Goal: Information Seeking & Learning: Check status

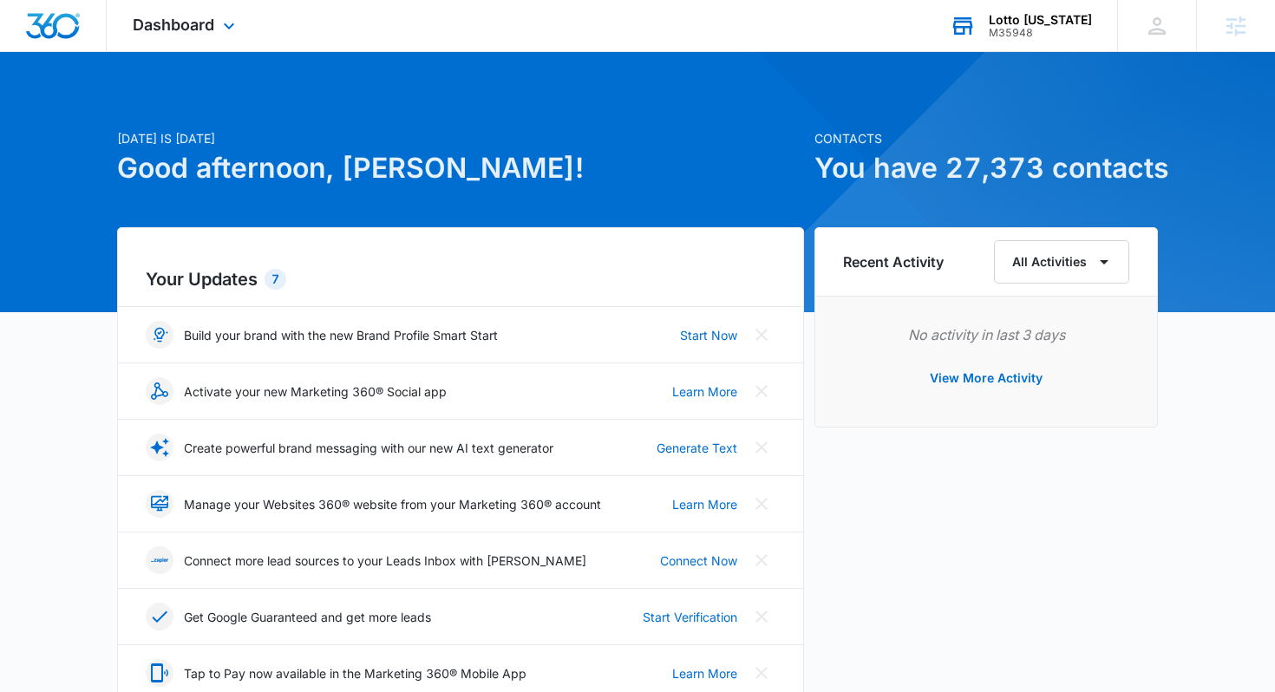
click at [1033, 39] on div "Lotto Alaska M35948 Your Accounts View All" at bounding box center [1019, 25] width 193 height 51
click at [1016, 28] on div "Lotto Alaska M35948 Your Accounts View All" at bounding box center [1019, 25] width 193 height 51
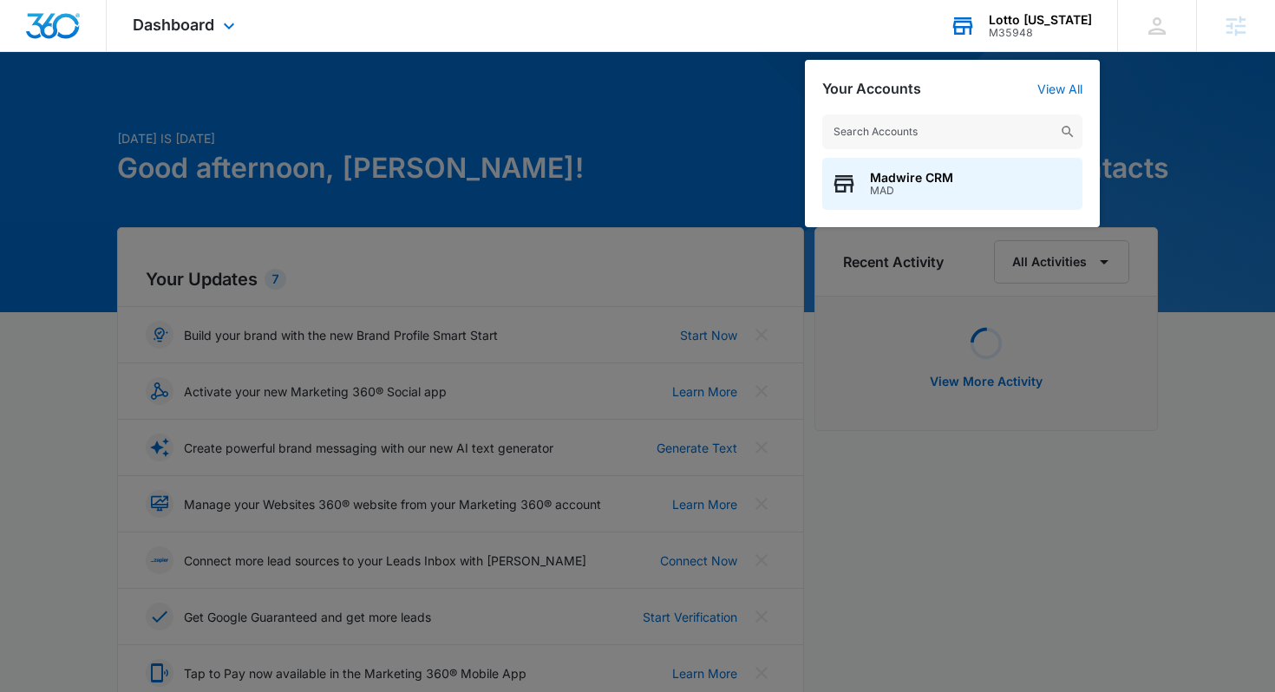
click at [997, 140] on input "text" at bounding box center [952, 131] width 260 height 35
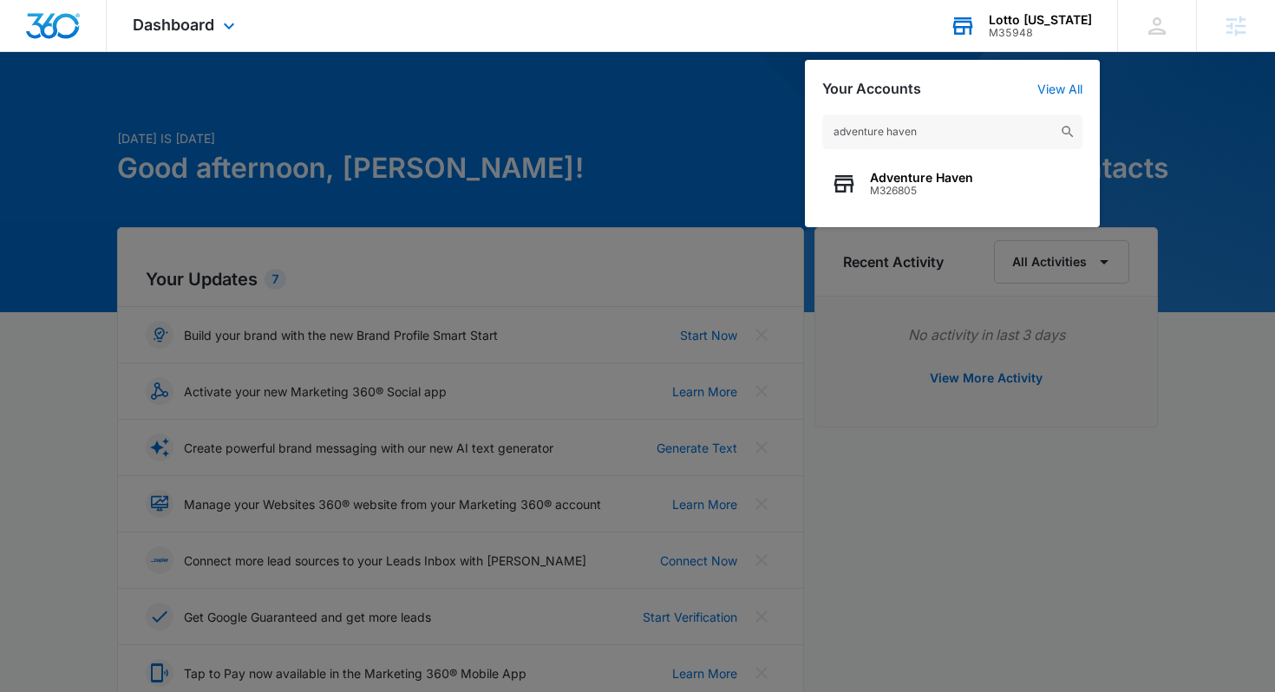
click at [956, 127] on input "adventure haven" at bounding box center [952, 131] width 260 height 35
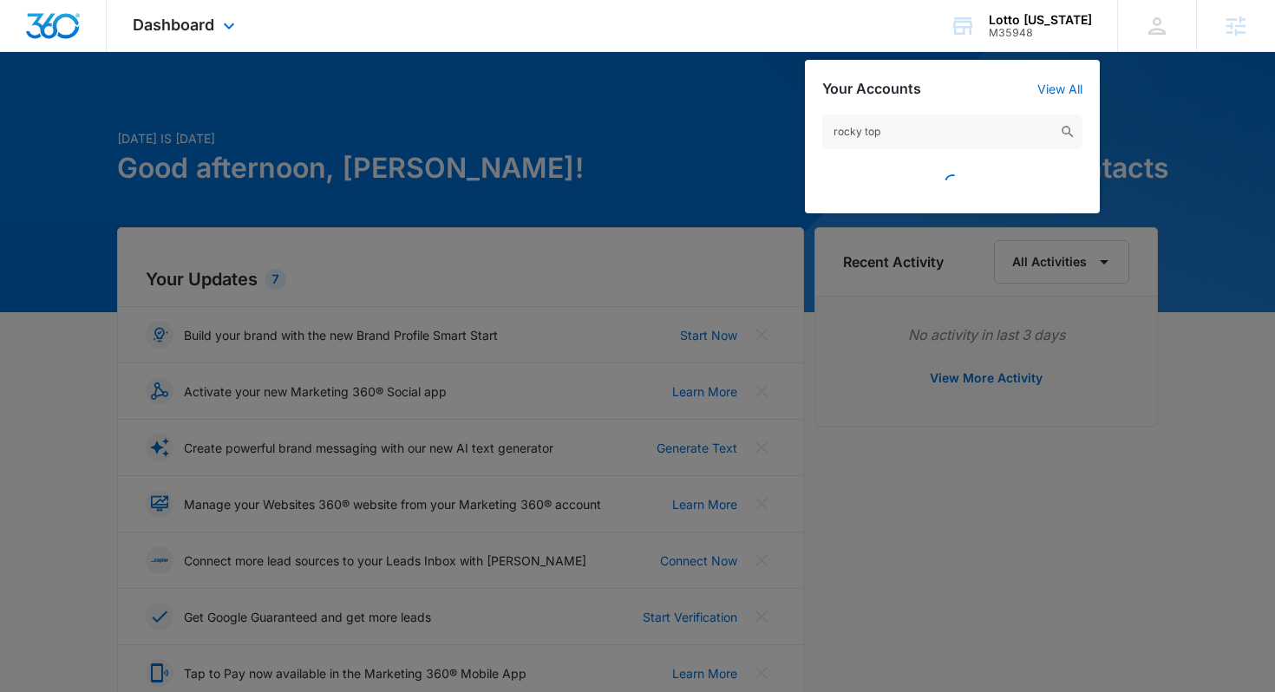
type input "rocky top"
click at [895, 139] on input "rocky top" at bounding box center [952, 131] width 260 height 35
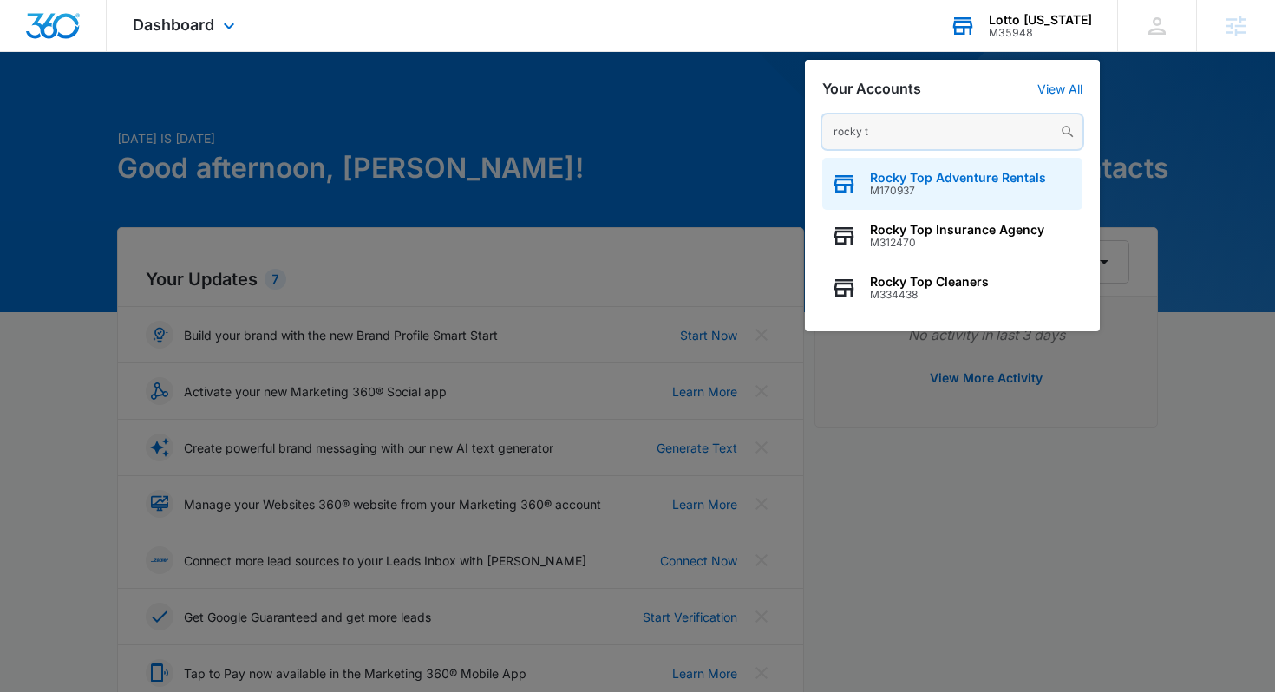
type input "rocky t"
click at [949, 196] on span "M170937" at bounding box center [958, 191] width 176 height 12
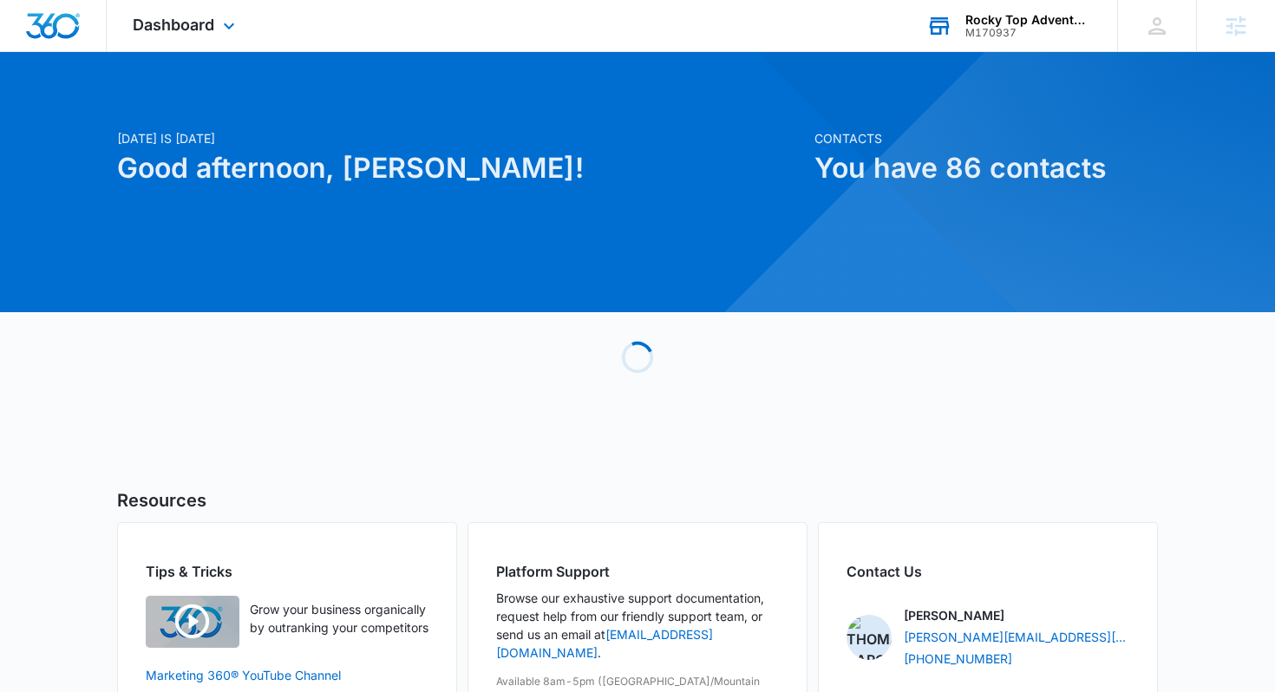
click at [193, 42] on div "Dashboard Apps Reputation Websites Forms CRM Email Social POS Content Ads Intel…" at bounding box center [186, 25] width 159 height 51
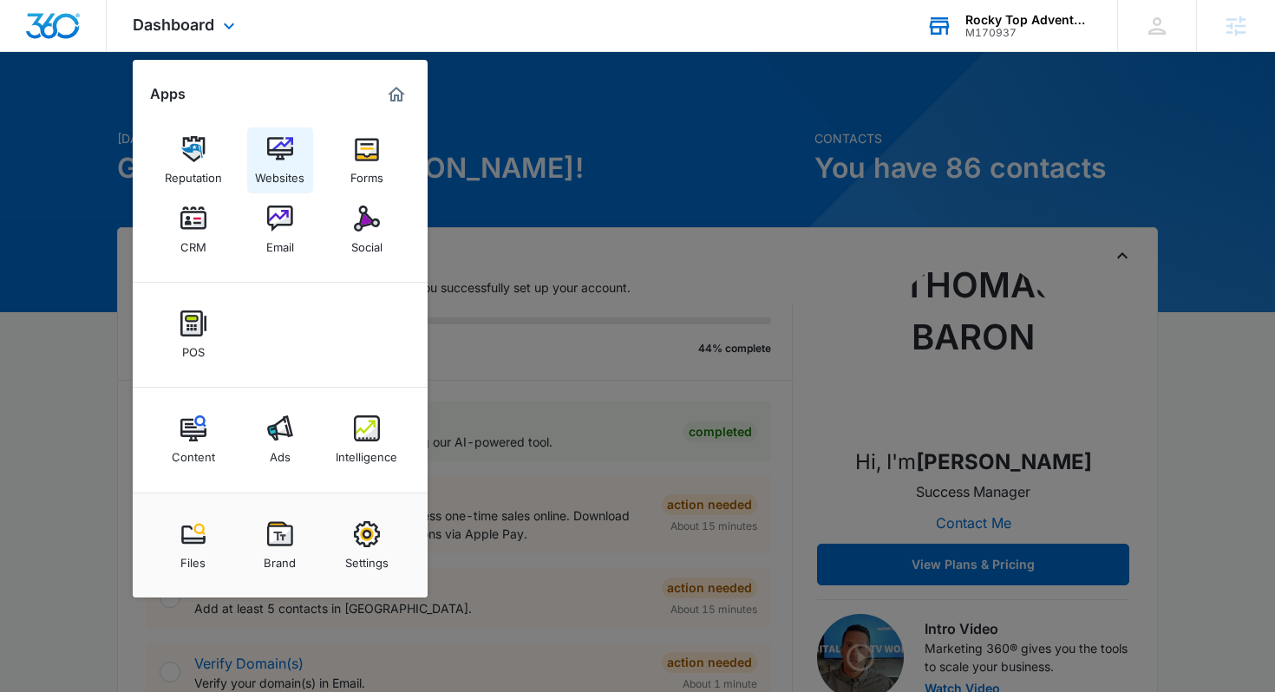
click at [274, 172] on div "Websites" at bounding box center [279, 173] width 49 height 23
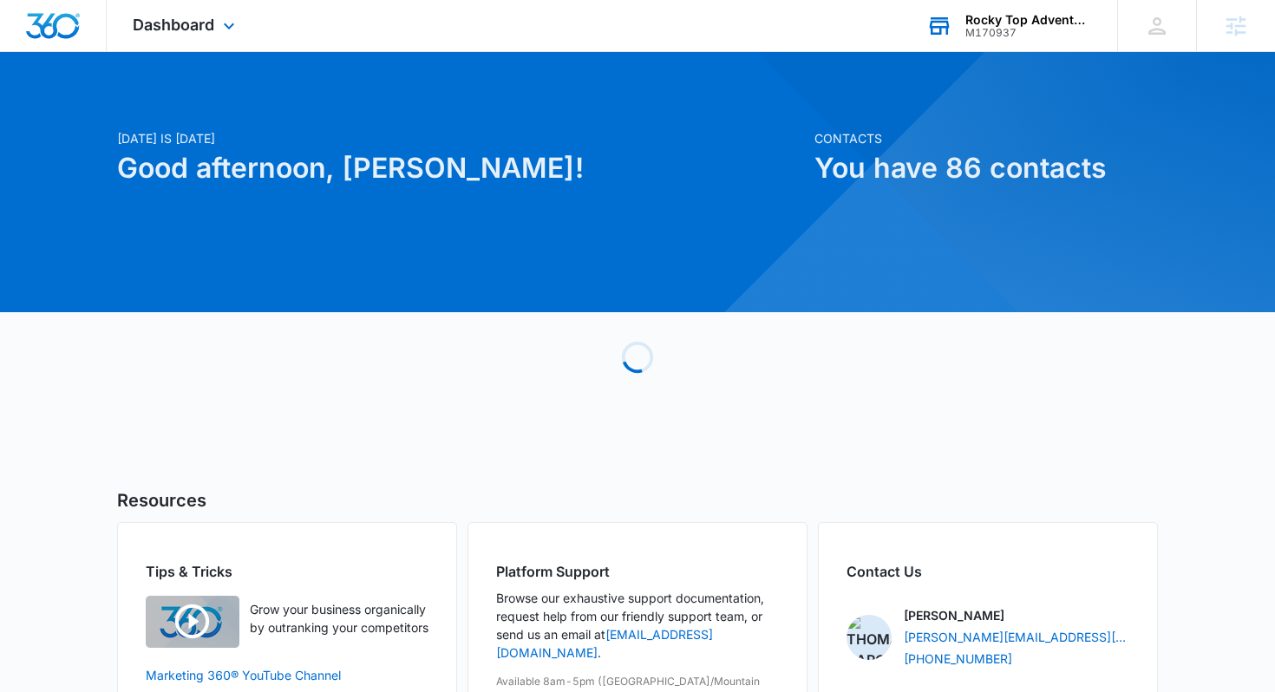
click at [1035, 41] on div "Rocky Top Adventure Rentals M170937 Your Accounts View All" at bounding box center [1008, 25] width 217 height 51
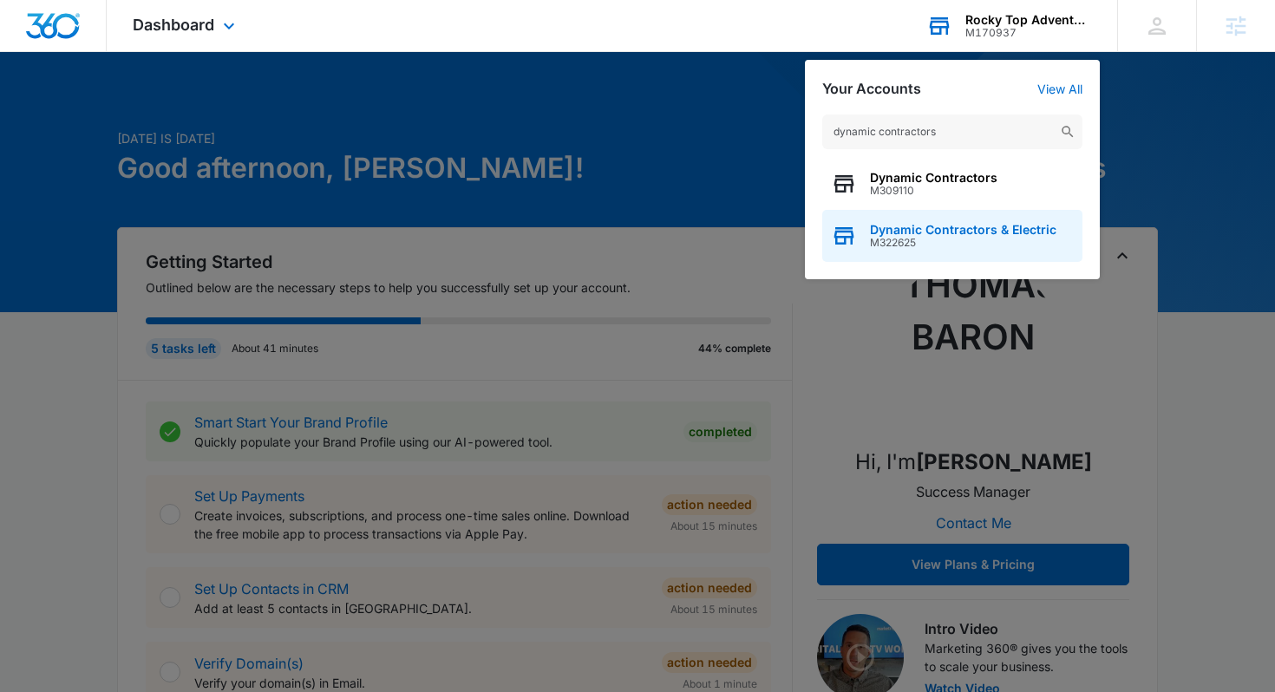
type input "dynamic contractors"
click at [952, 223] on span "Dynamic Contractors & Electric" at bounding box center [963, 230] width 186 height 14
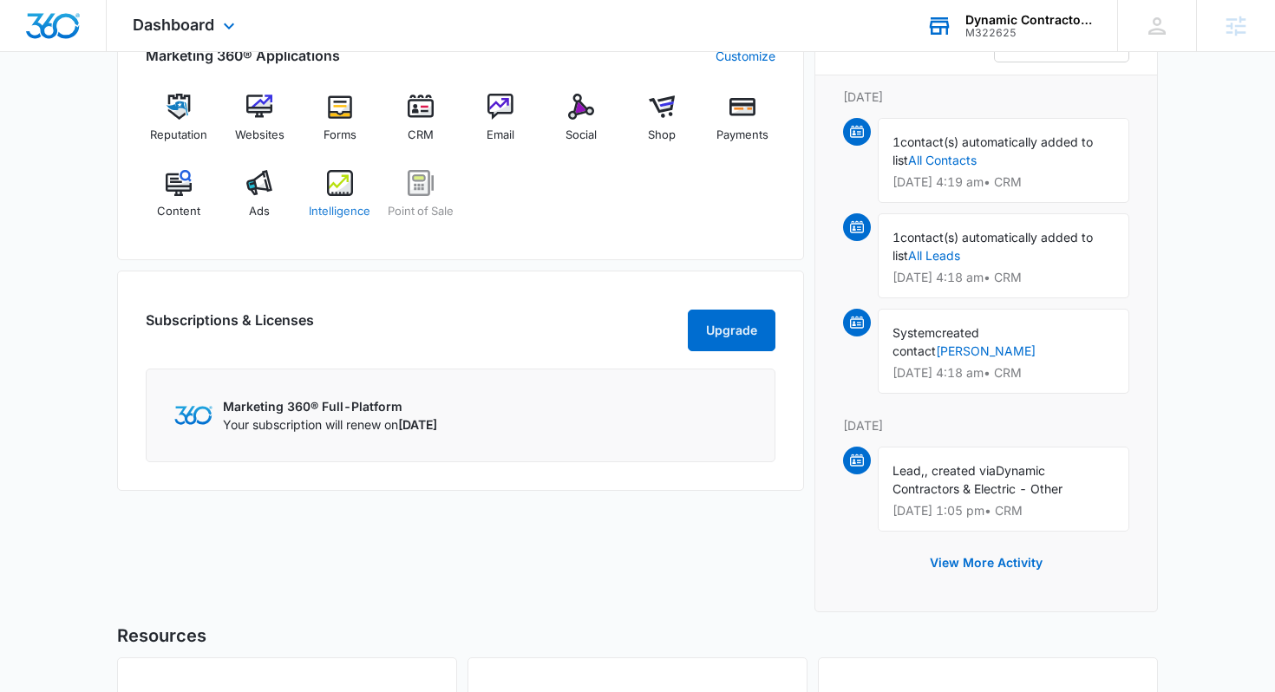
scroll to position [1123, 0]
click at [270, 121] on div "Websites" at bounding box center [259, 126] width 67 height 62
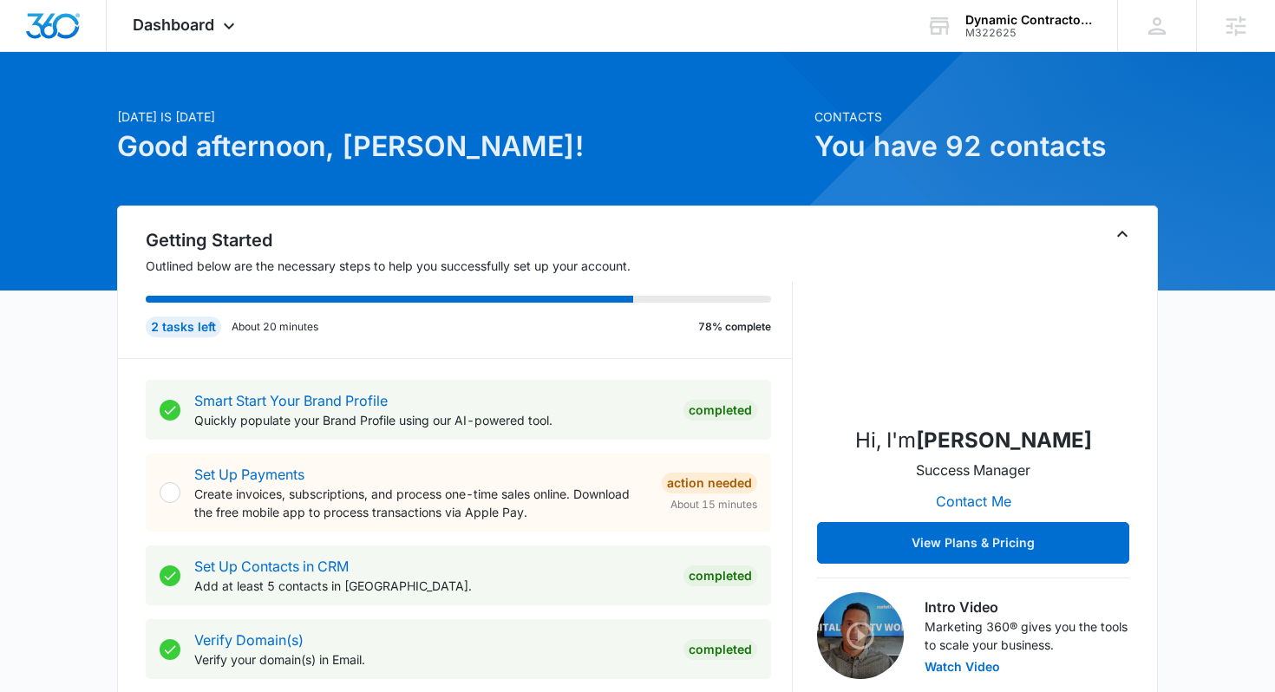
scroll to position [21, 0]
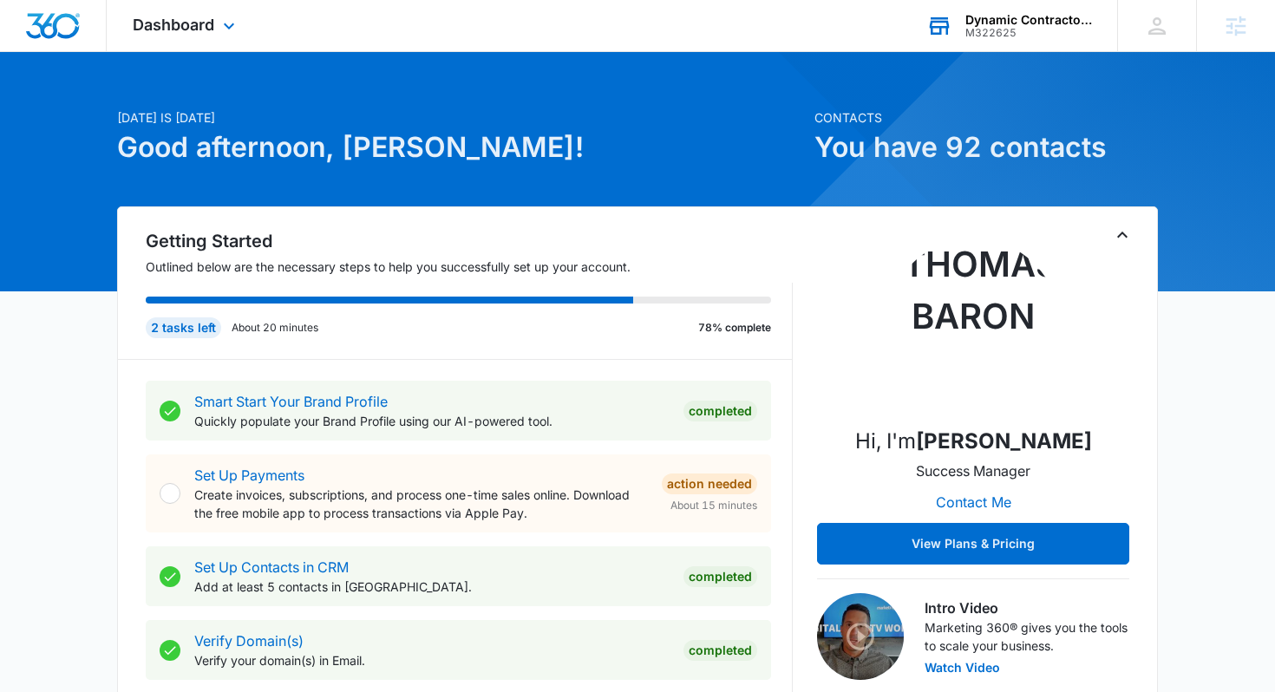
click at [1010, 36] on div "M322625" at bounding box center [1028, 33] width 127 height 12
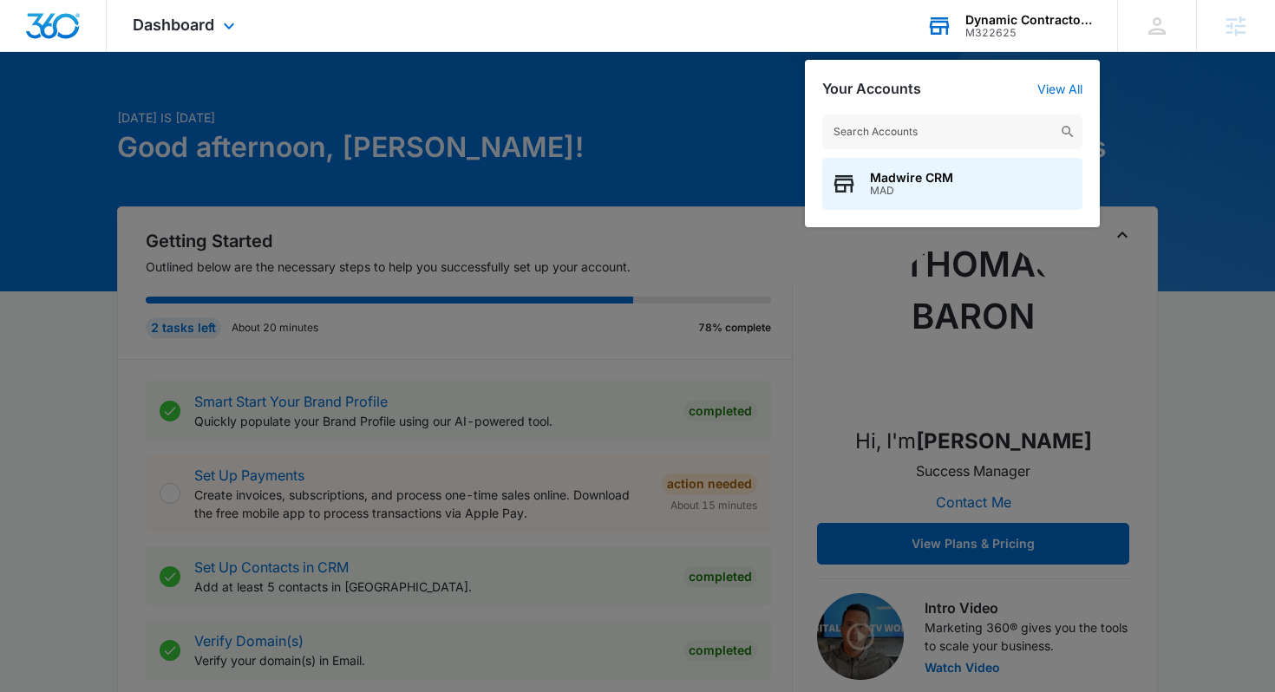
click at [956, 127] on input "text" at bounding box center [952, 131] width 260 height 35
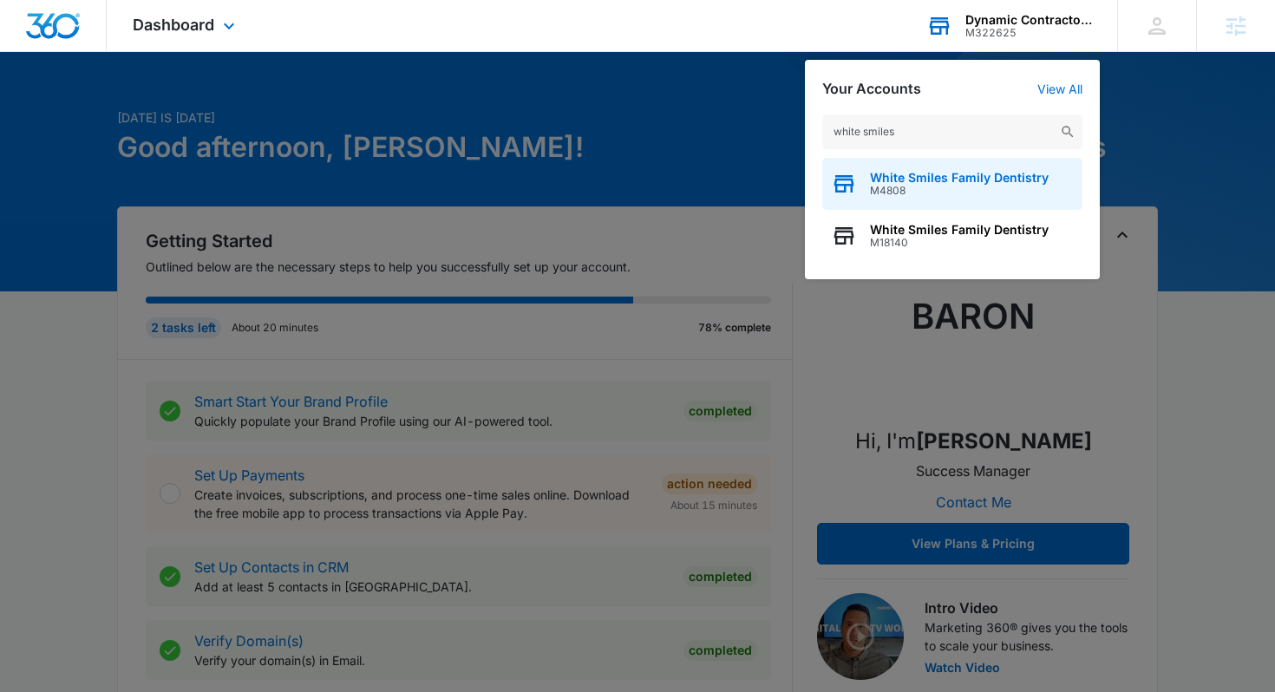
type input "white smiles"
click at [925, 197] on div "White Smiles Family Dentistry M4808" at bounding box center [952, 184] width 260 height 52
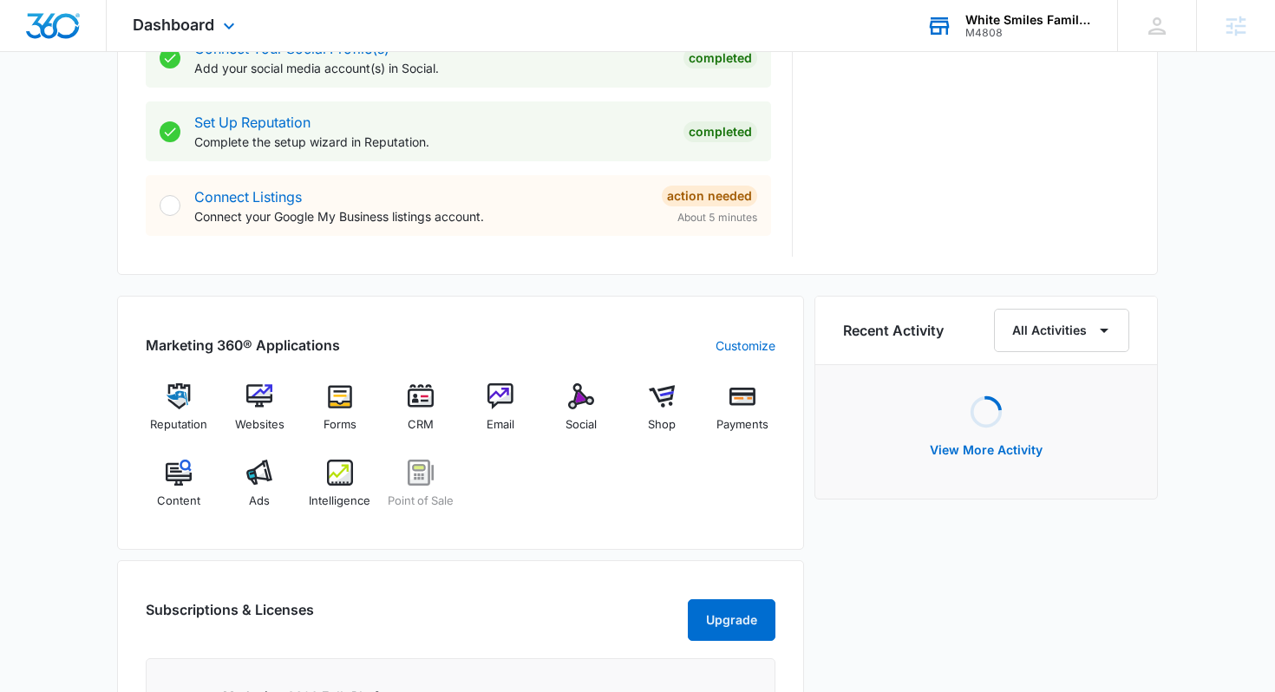
scroll to position [954, 0]
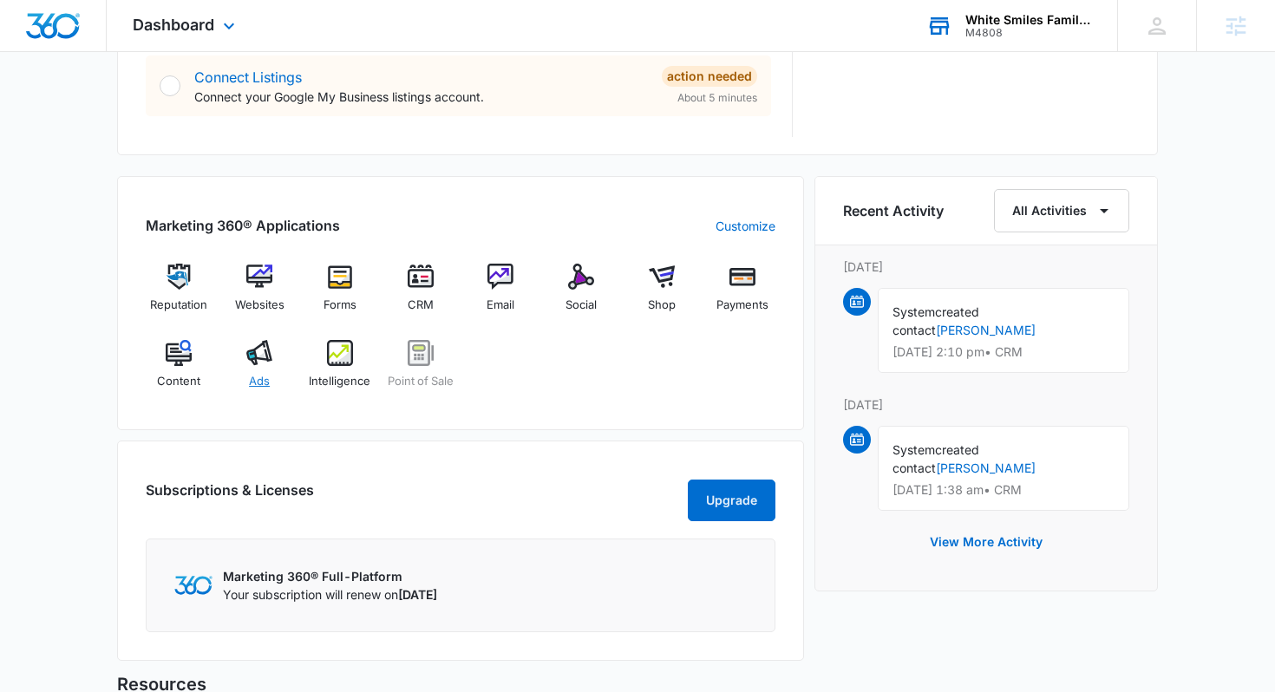
click at [258, 354] on img at bounding box center [259, 353] width 26 height 26
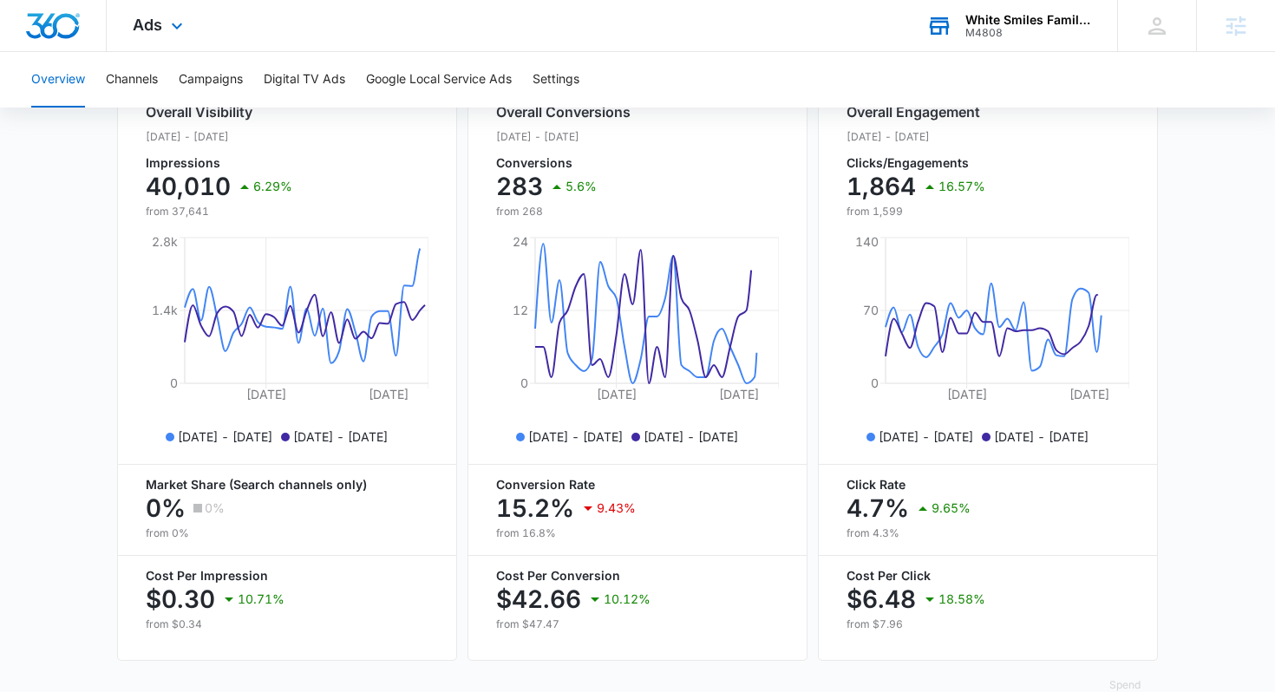
scroll to position [685, 0]
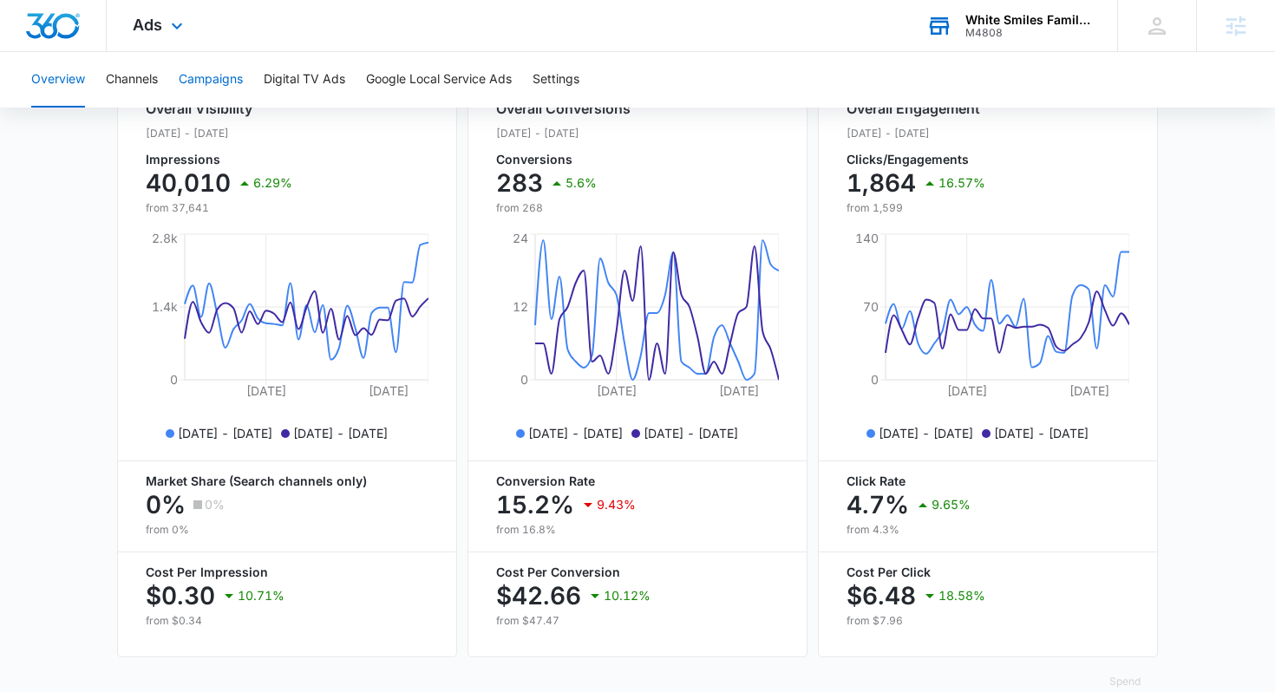
click at [219, 79] on button "Campaigns" at bounding box center [211, 79] width 64 height 55
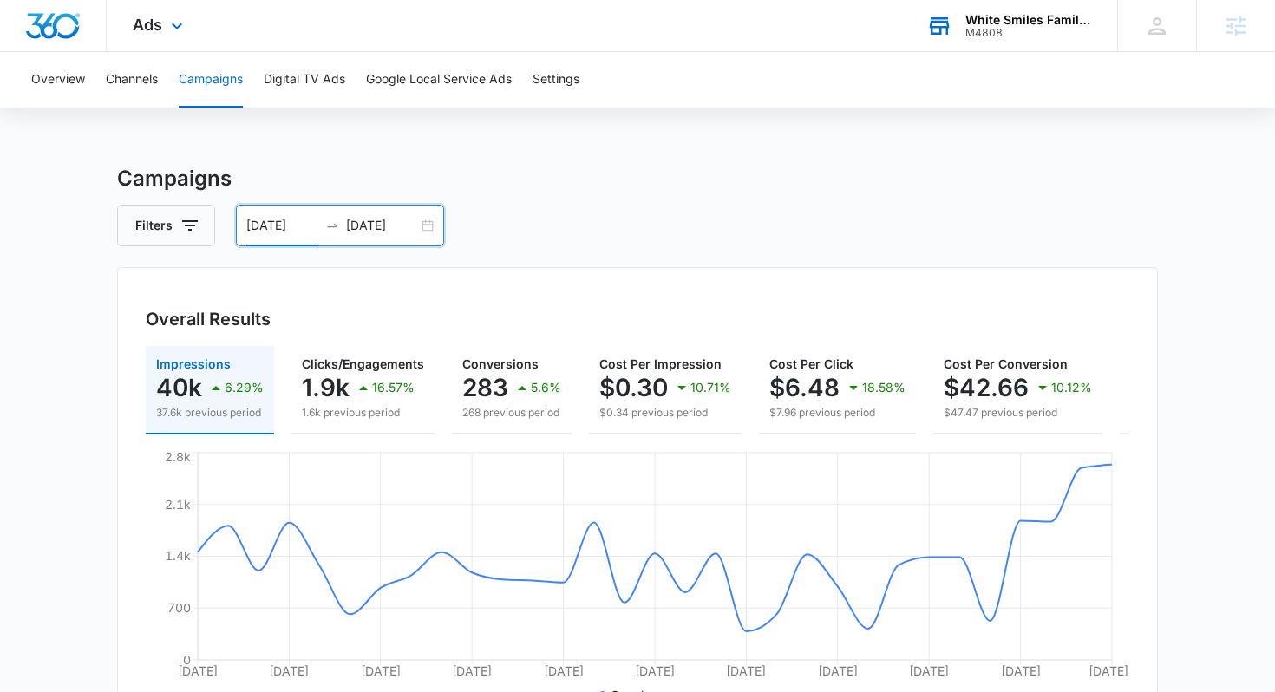
click at [313, 231] on input "07/14/2025" at bounding box center [282, 225] width 72 height 19
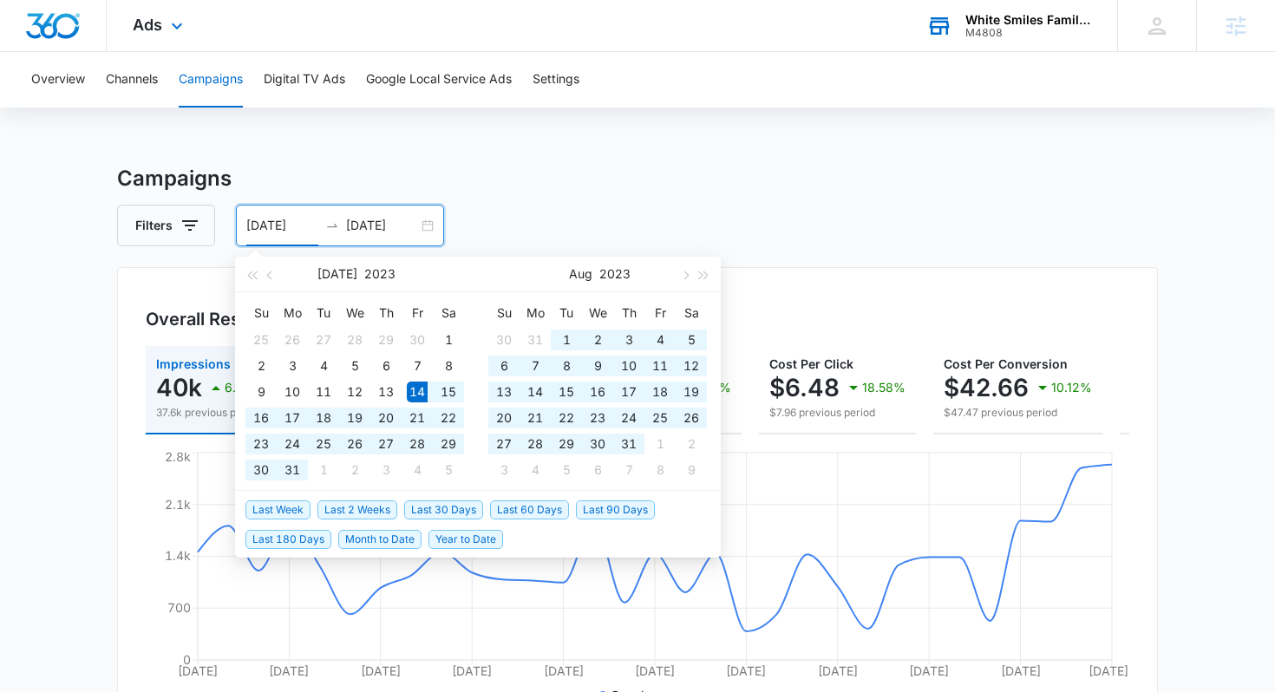
type input "07/14/2023"
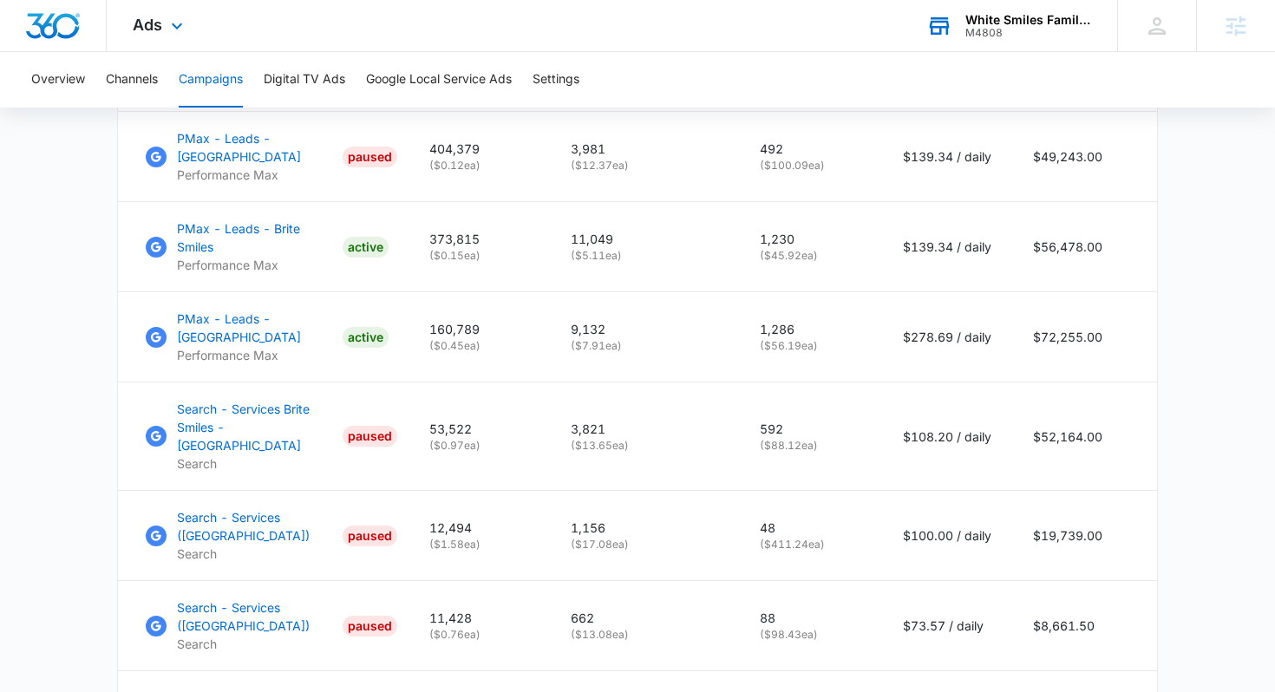
scroll to position [886, 0]
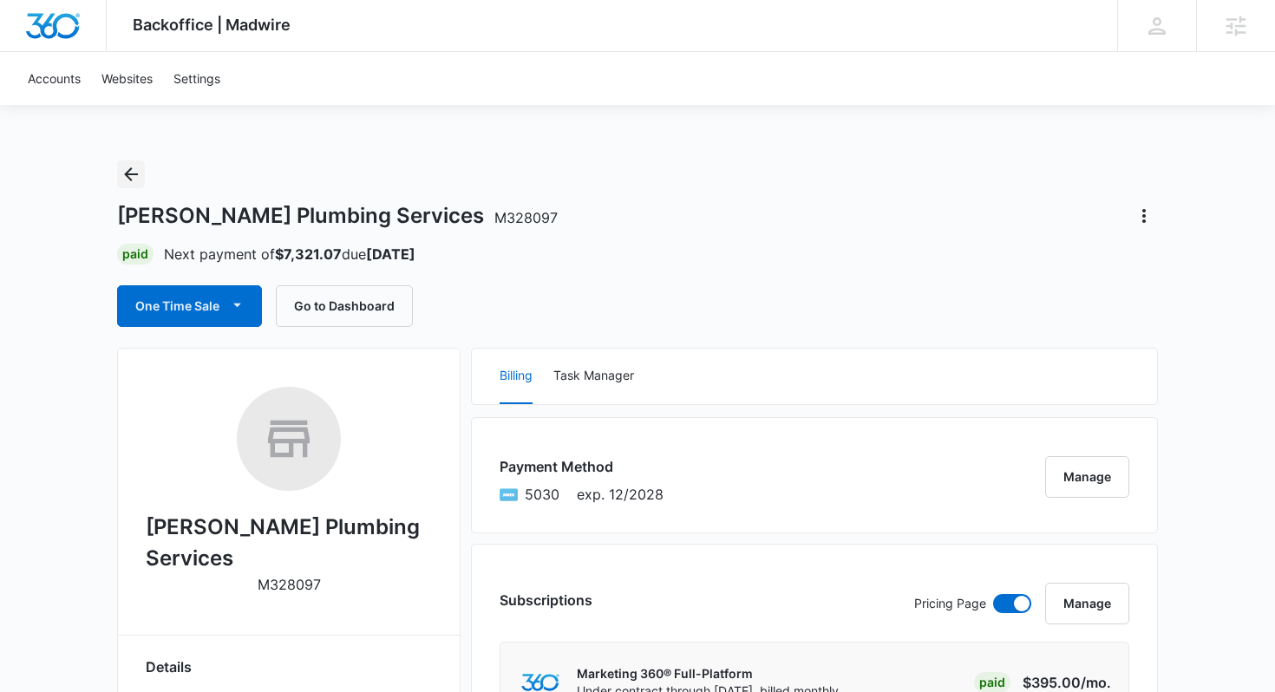
click at [133, 171] on icon "Back" at bounding box center [131, 174] width 21 height 21
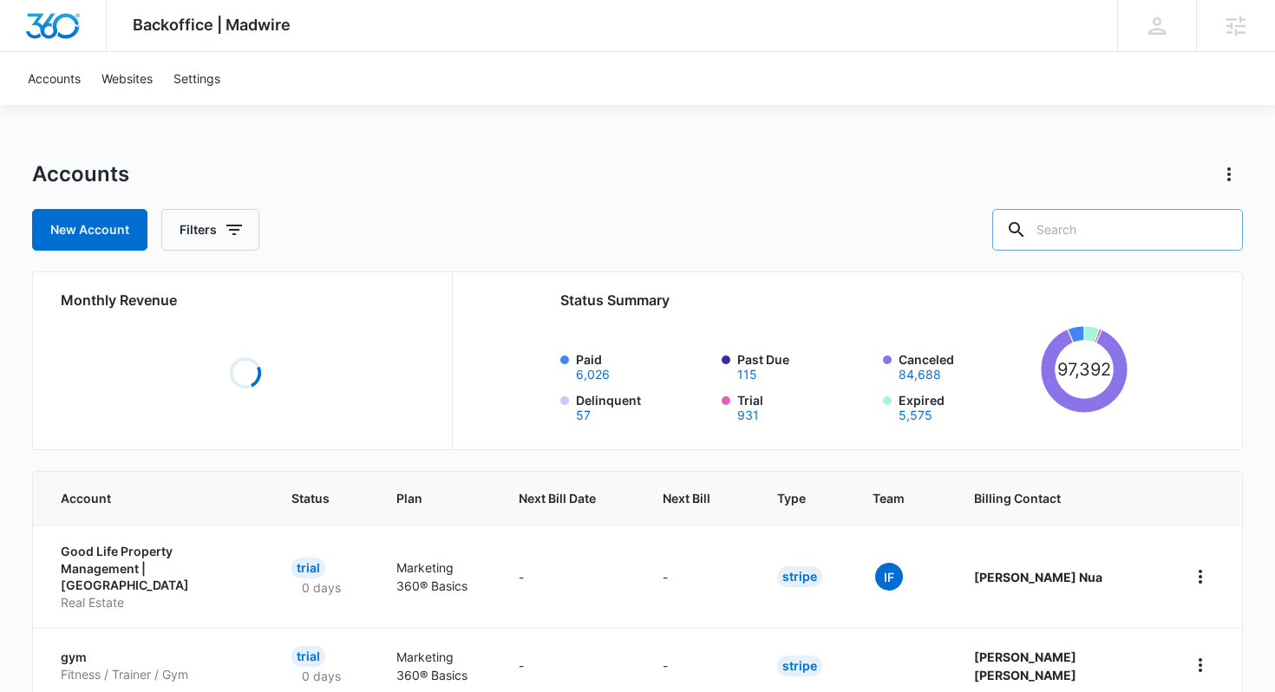
click at [1131, 238] on input "text" at bounding box center [1117, 230] width 251 height 42
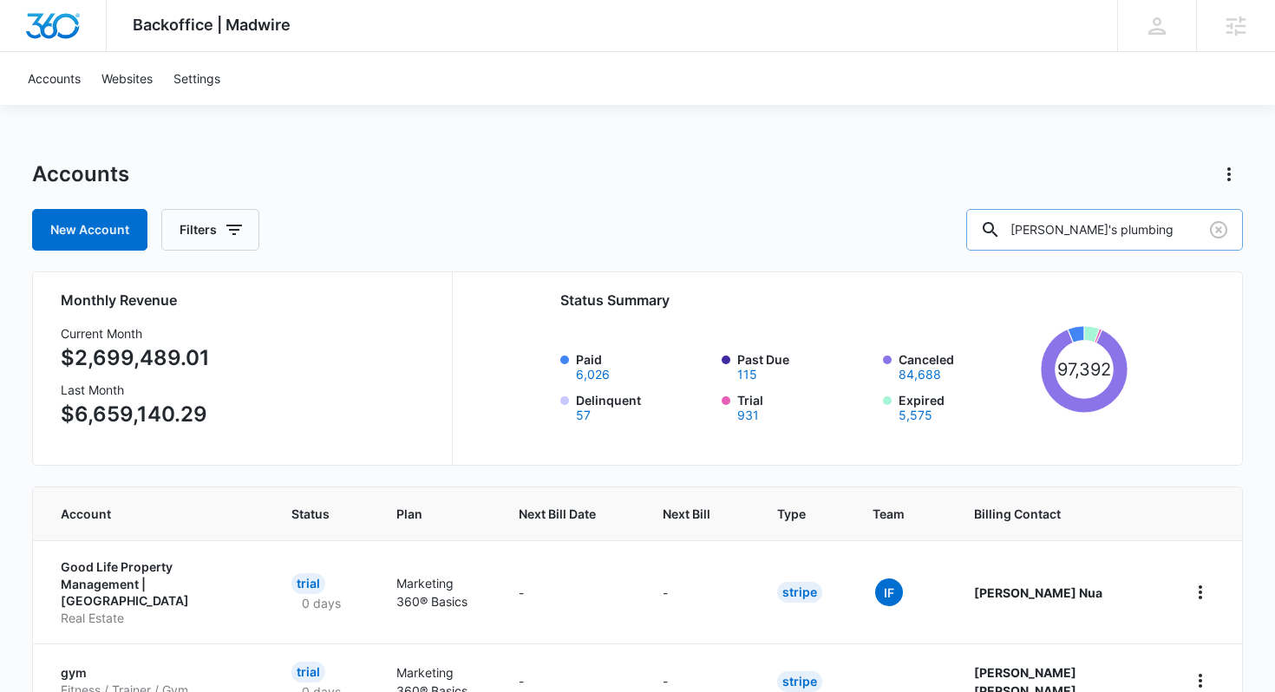
type input "lex's plumbing"
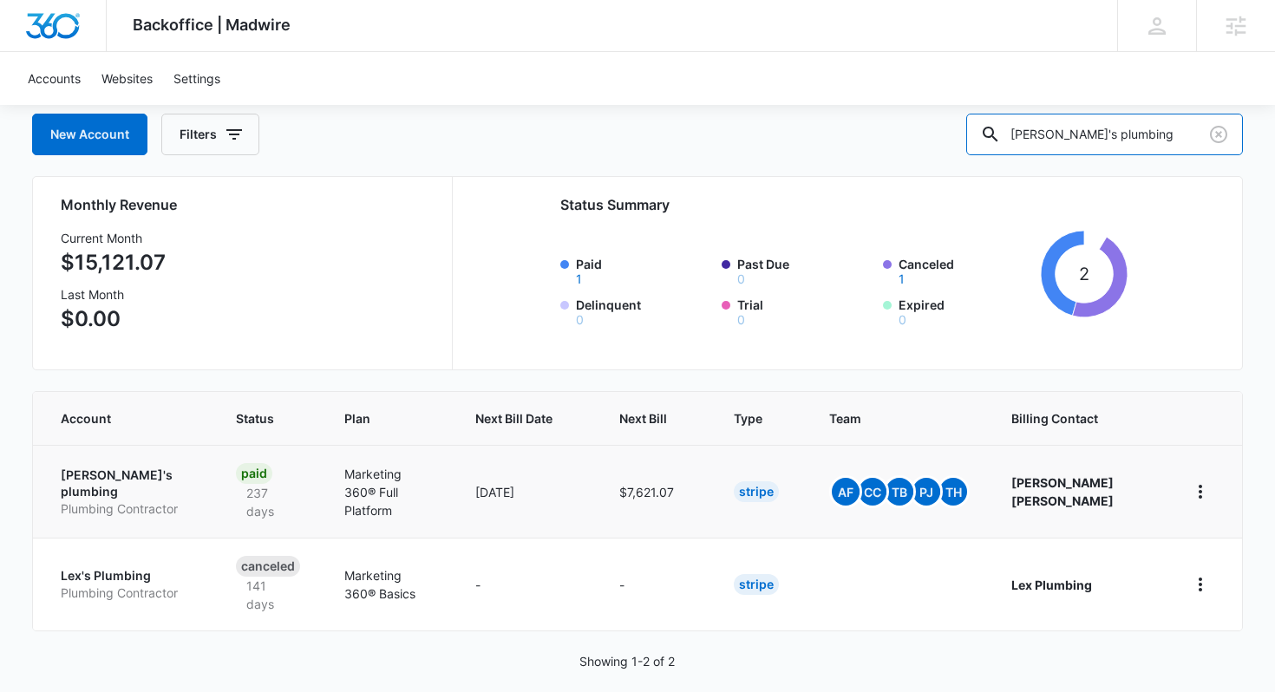
scroll to position [97, 0]
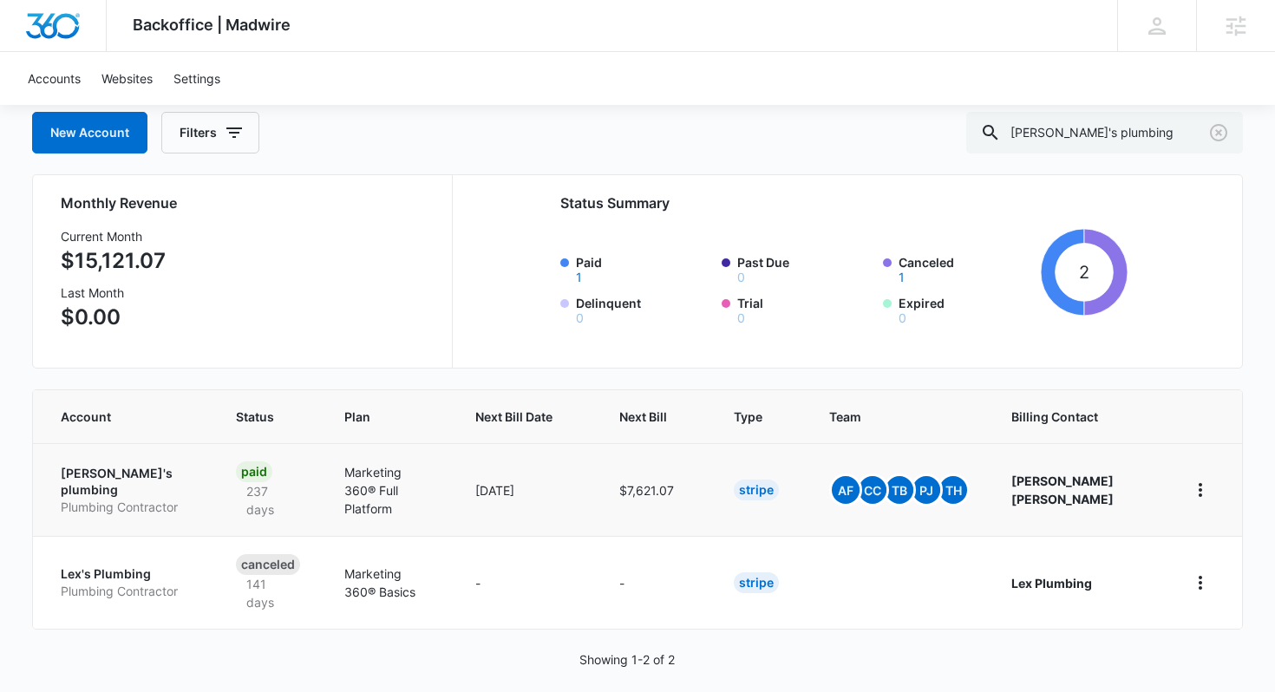
click at [116, 482] on p "Lex's plumbing" at bounding box center [128, 482] width 134 height 34
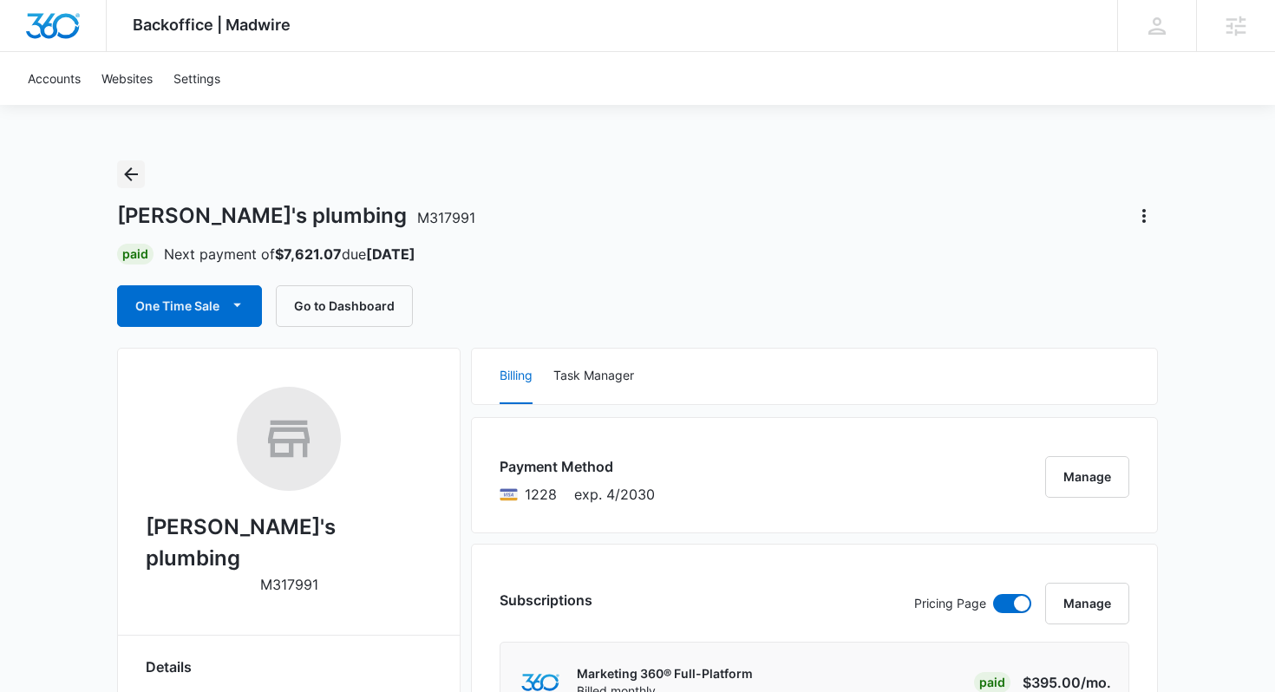
click at [134, 172] on icon "Back" at bounding box center [131, 174] width 21 height 21
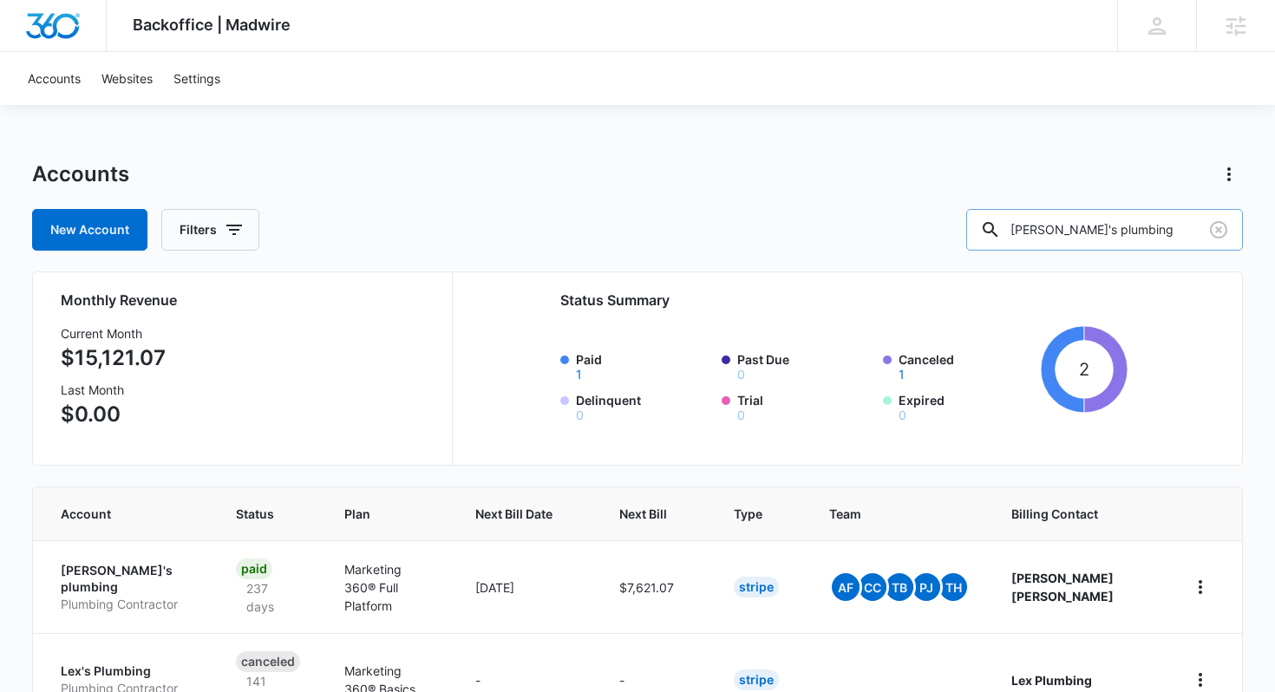
click at [1091, 226] on input "lex's plumbing" at bounding box center [1104, 230] width 277 height 42
type input "garrison"
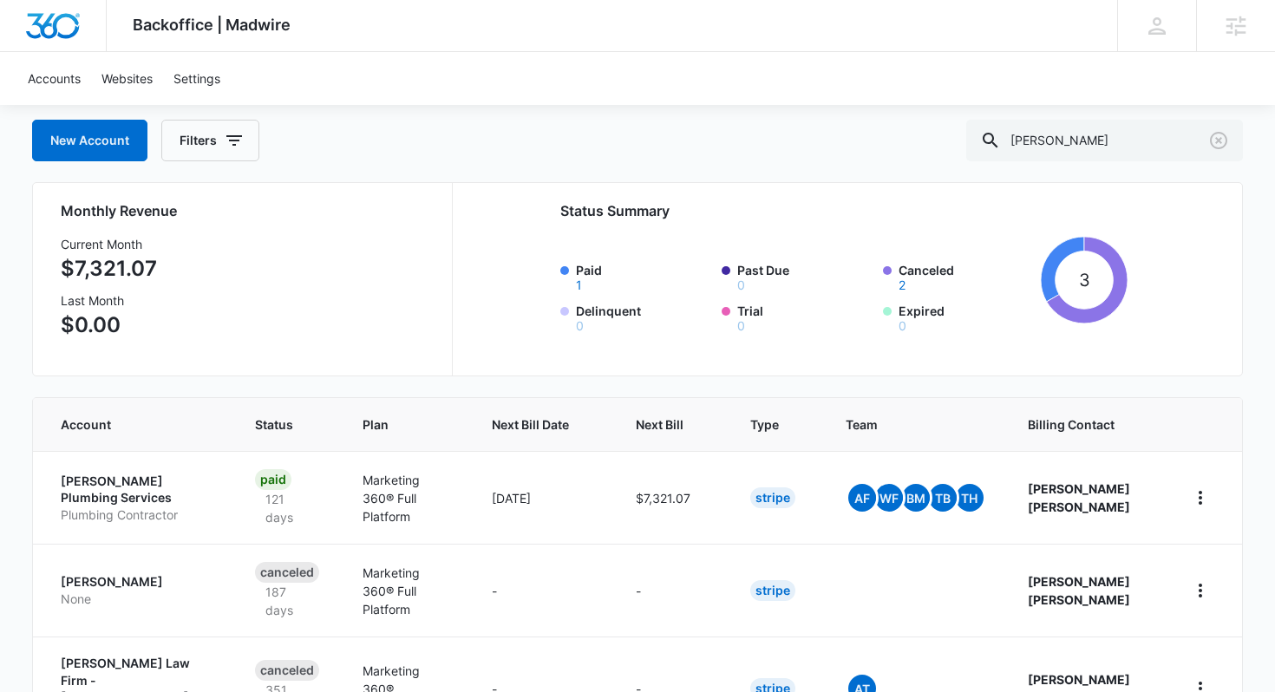
scroll to position [100, 0]
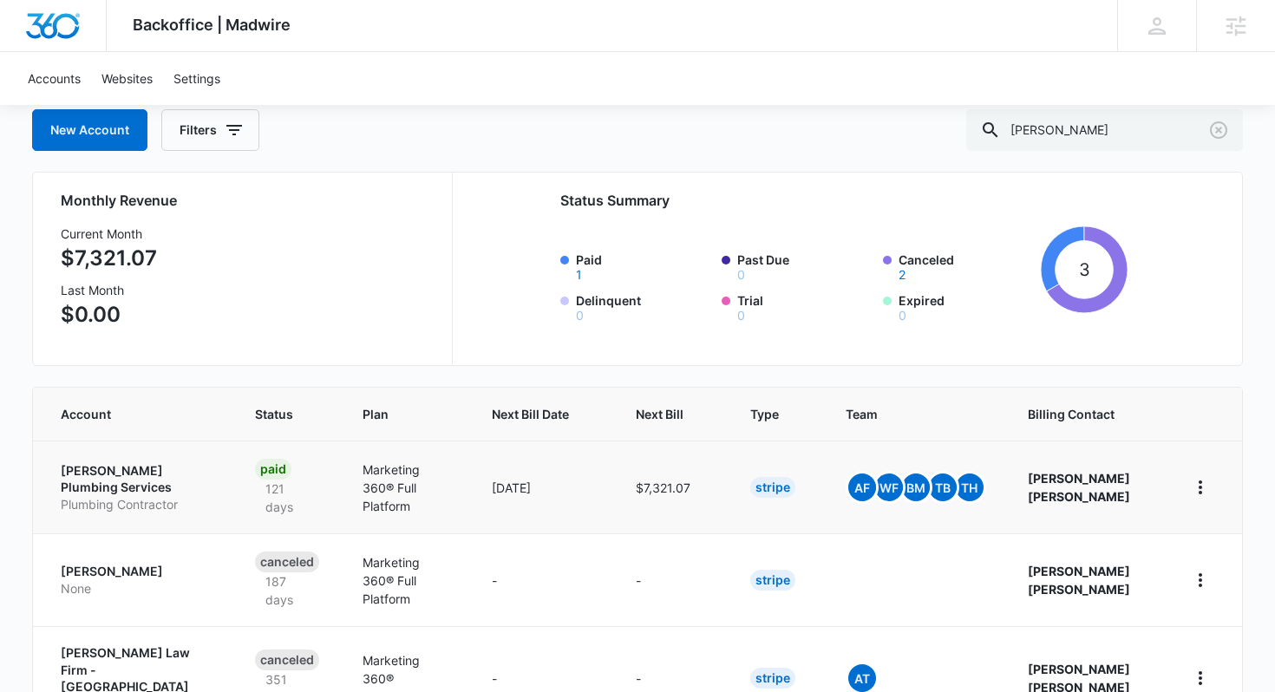
click at [96, 476] on p "Garrison Plumbing Services" at bounding box center [137, 479] width 153 height 34
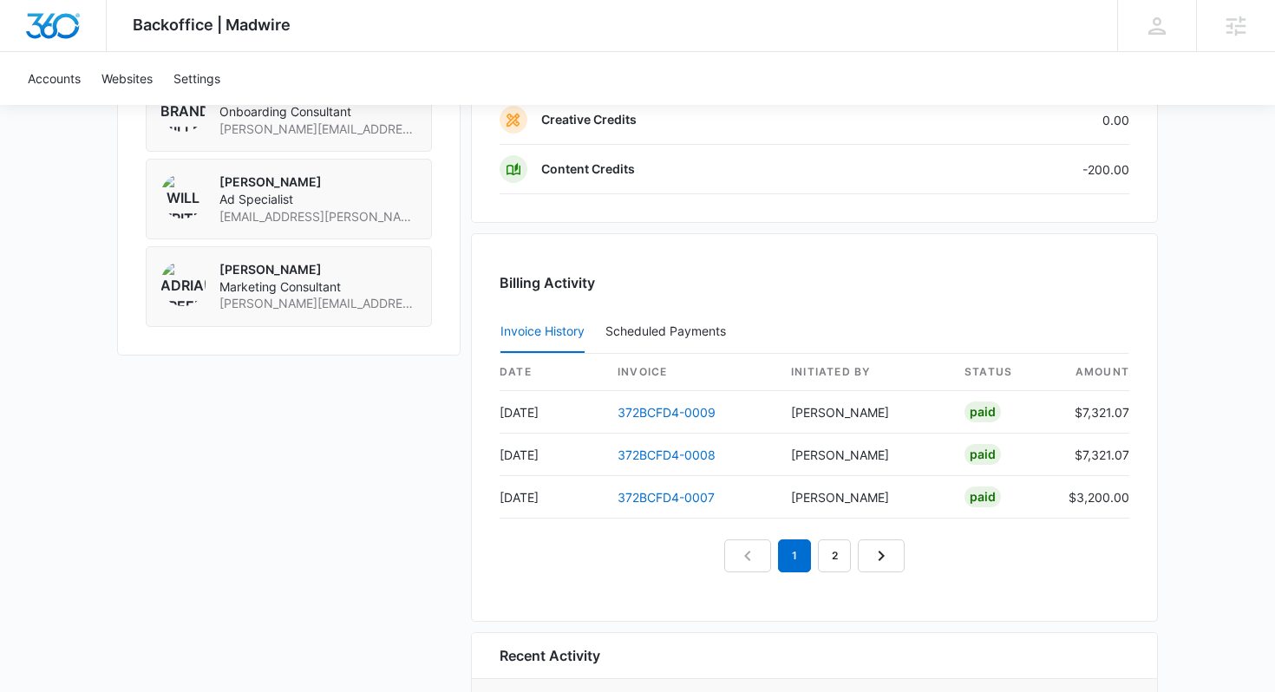
scroll to position [1693, 0]
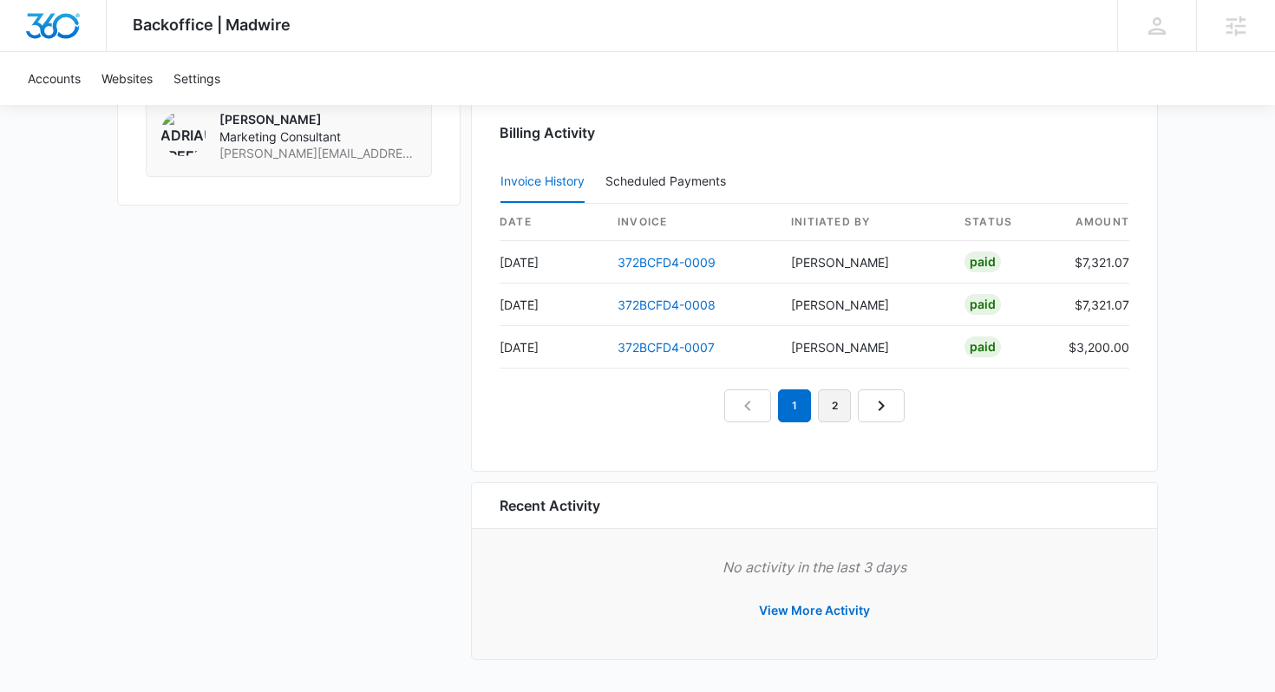
click at [837, 401] on link "2" at bounding box center [834, 405] width 33 height 33
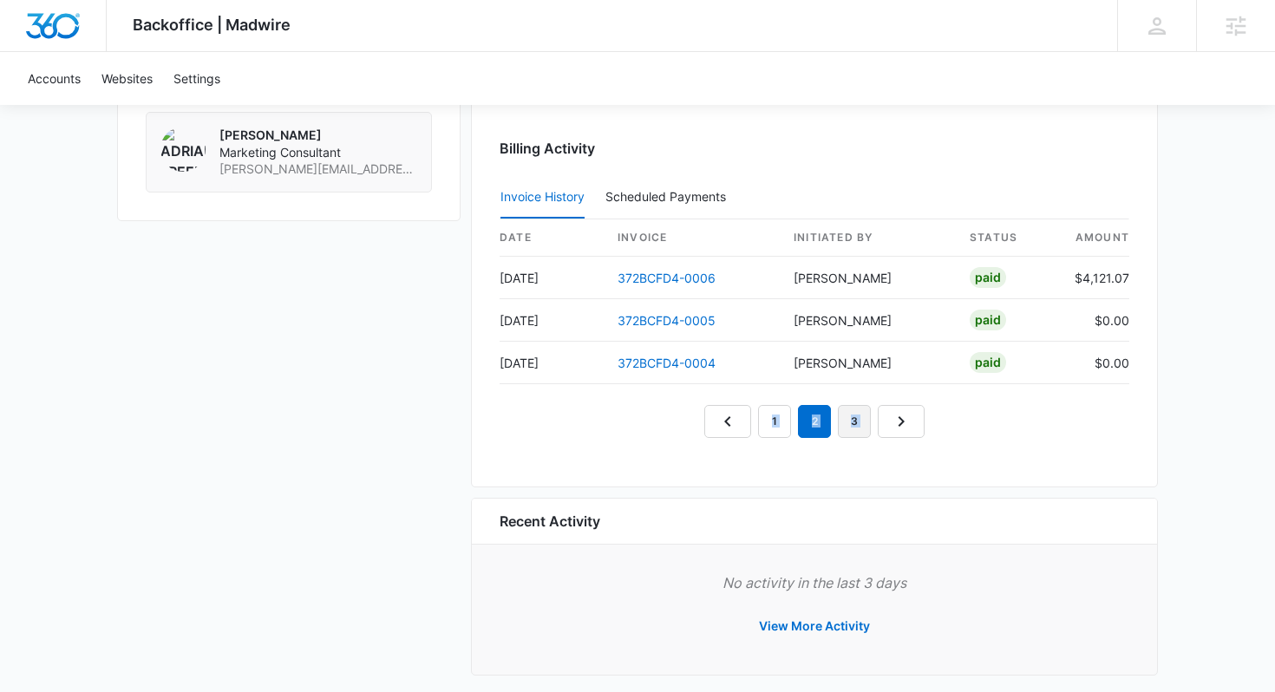
click at [850, 413] on link "3" at bounding box center [854, 421] width 33 height 33
click at [814, 429] on link "2" at bounding box center [814, 421] width 33 height 33
click at [767, 427] on link "1" at bounding box center [774, 421] width 33 height 33
click at [851, 414] on link "3" at bounding box center [854, 421] width 33 height 33
click at [822, 416] on link "2" at bounding box center [814, 421] width 33 height 33
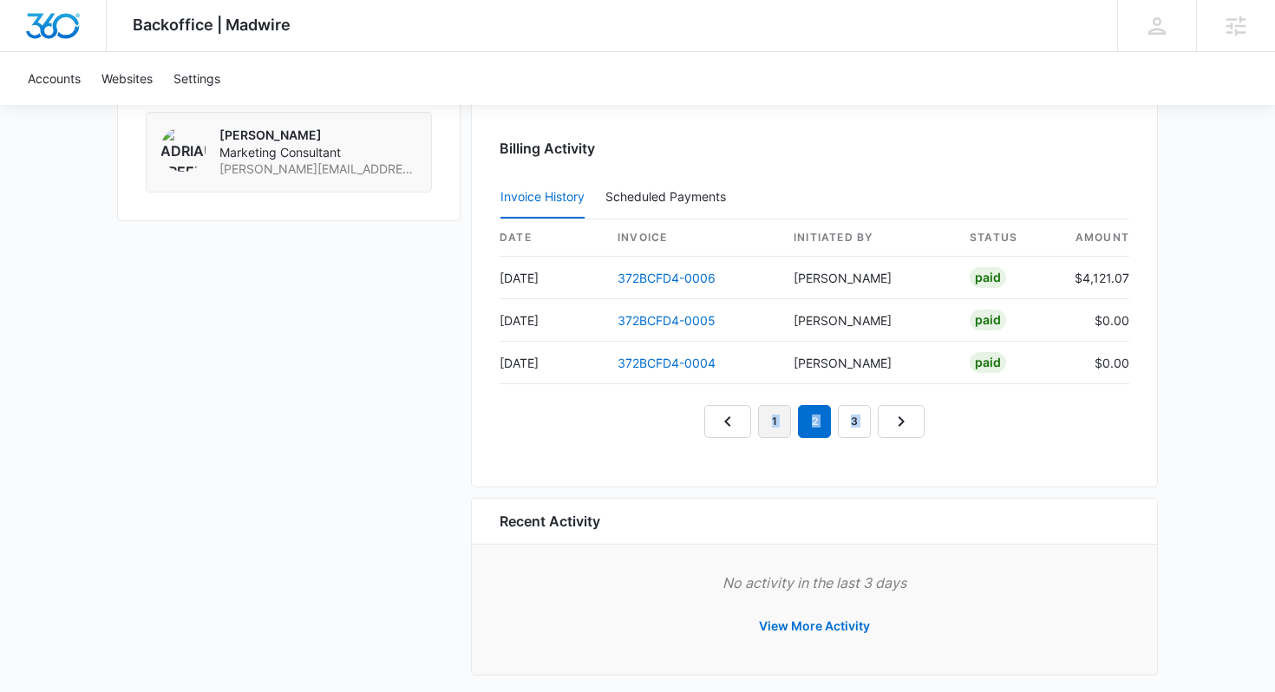
click at [778, 423] on link "1" at bounding box center [774, 421] width 33 height 33
click at [845, 412] on link "3" at bounding box center [854, 421] width 33 height 33
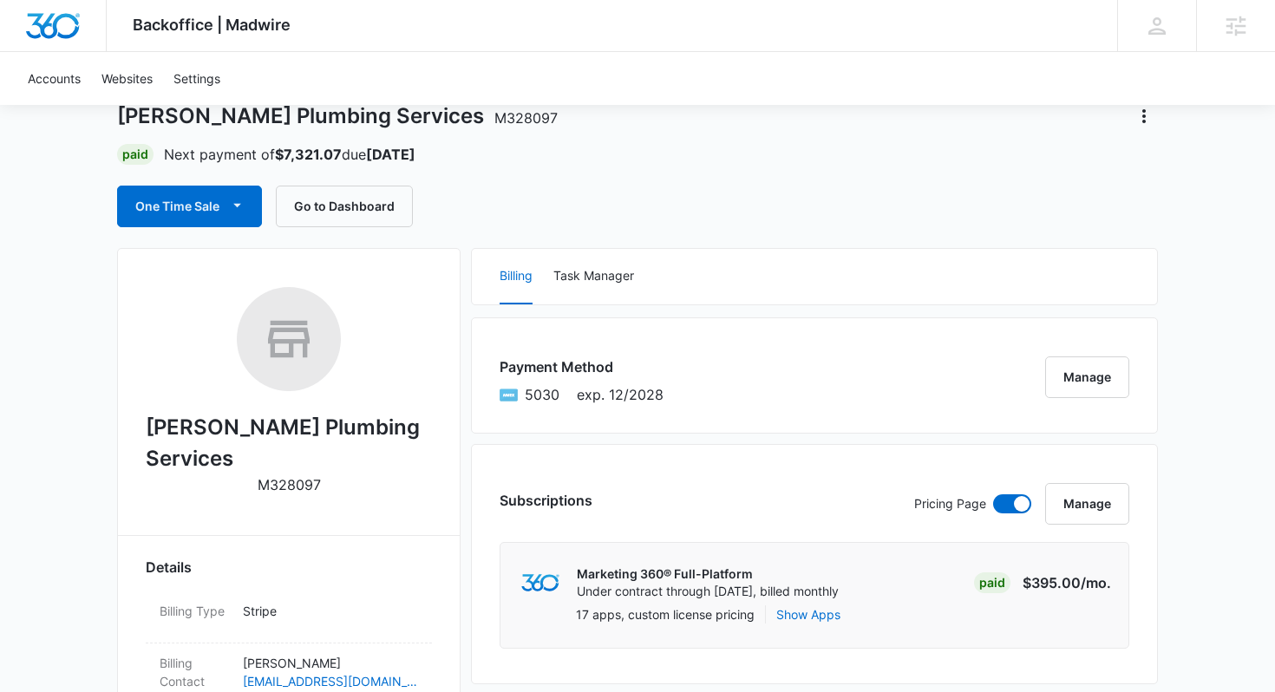
scroll to position [0, 0]
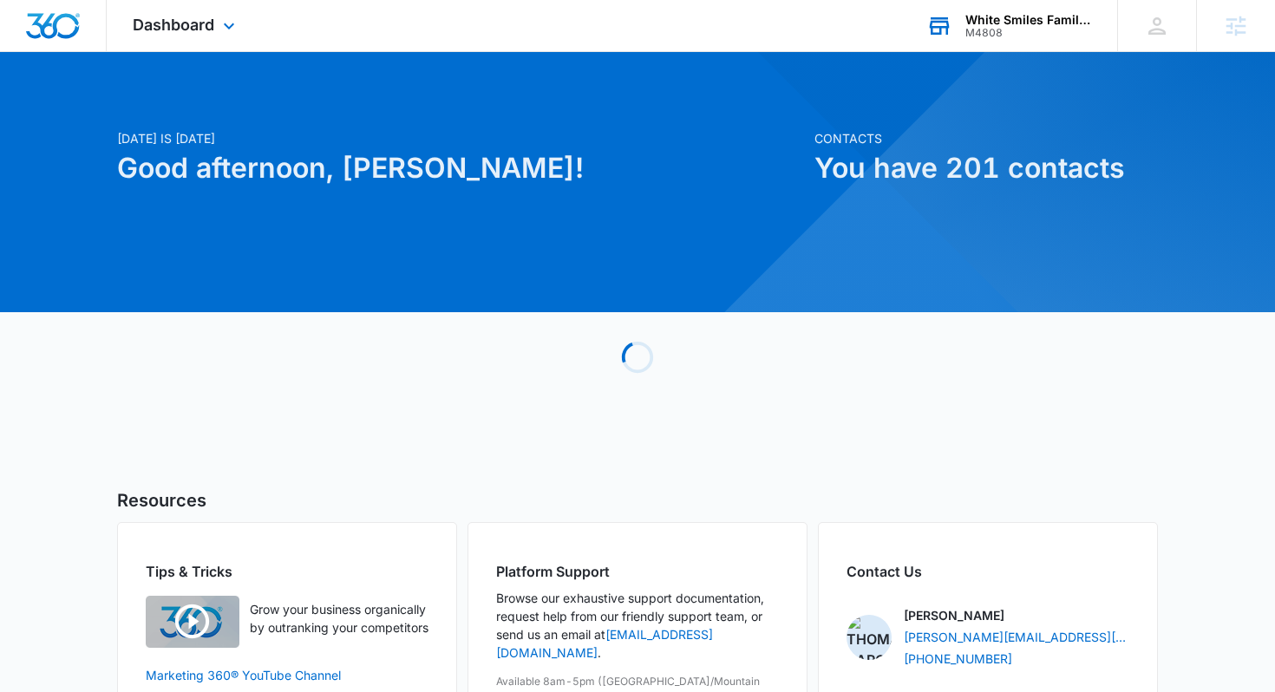
click at [1044, 44] on div "White Smiles Family Dentistry M4808 Your Accounts View All" at bounding box center [1008, 25] width 217 height 51
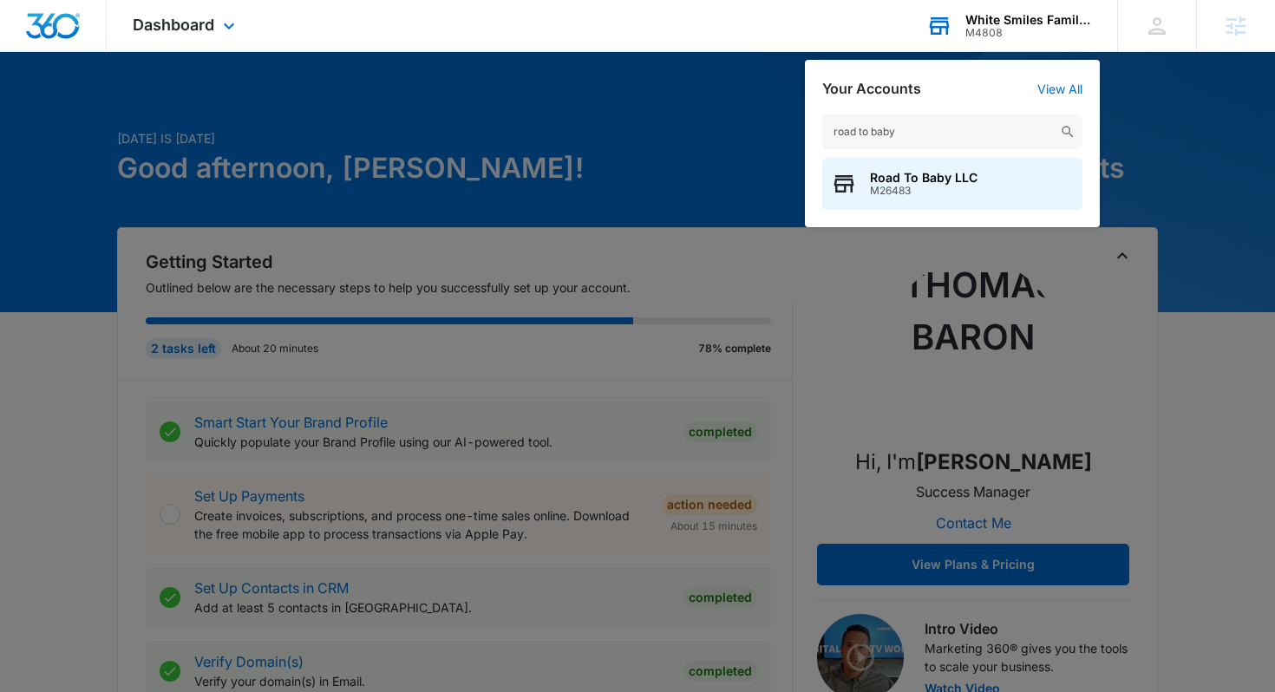
type input "road to baby"
click at [1014, 187] on div "Road To Baby LLC M26483" at bounding box center [952, 184] width 260 height 52
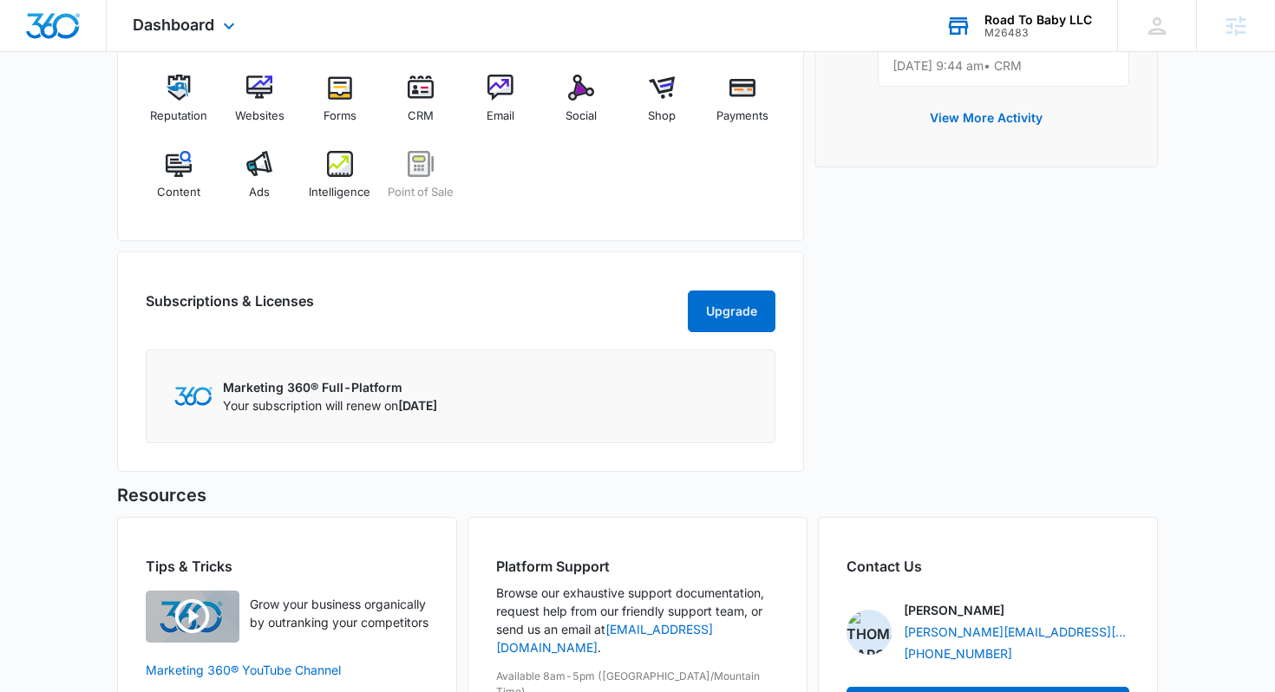
scroll to position [727, 0]
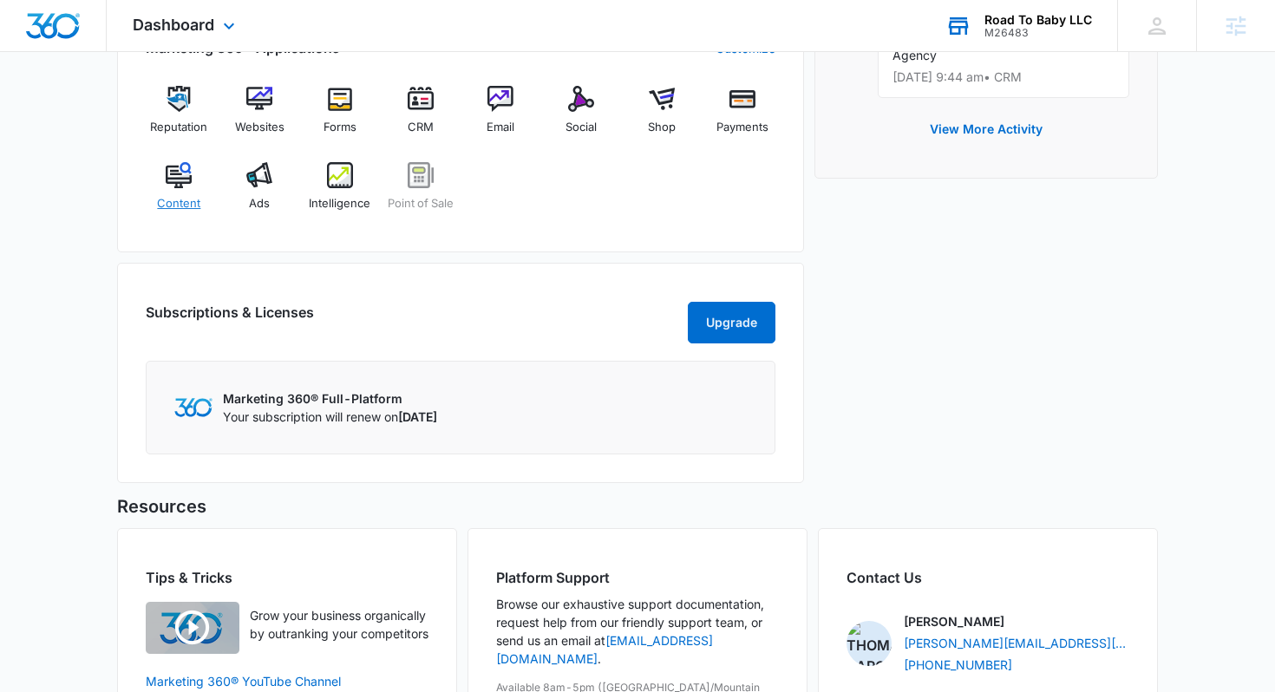
click at [164, 205] on span "Content" at bounding box center [178, 203] width 43 height 17
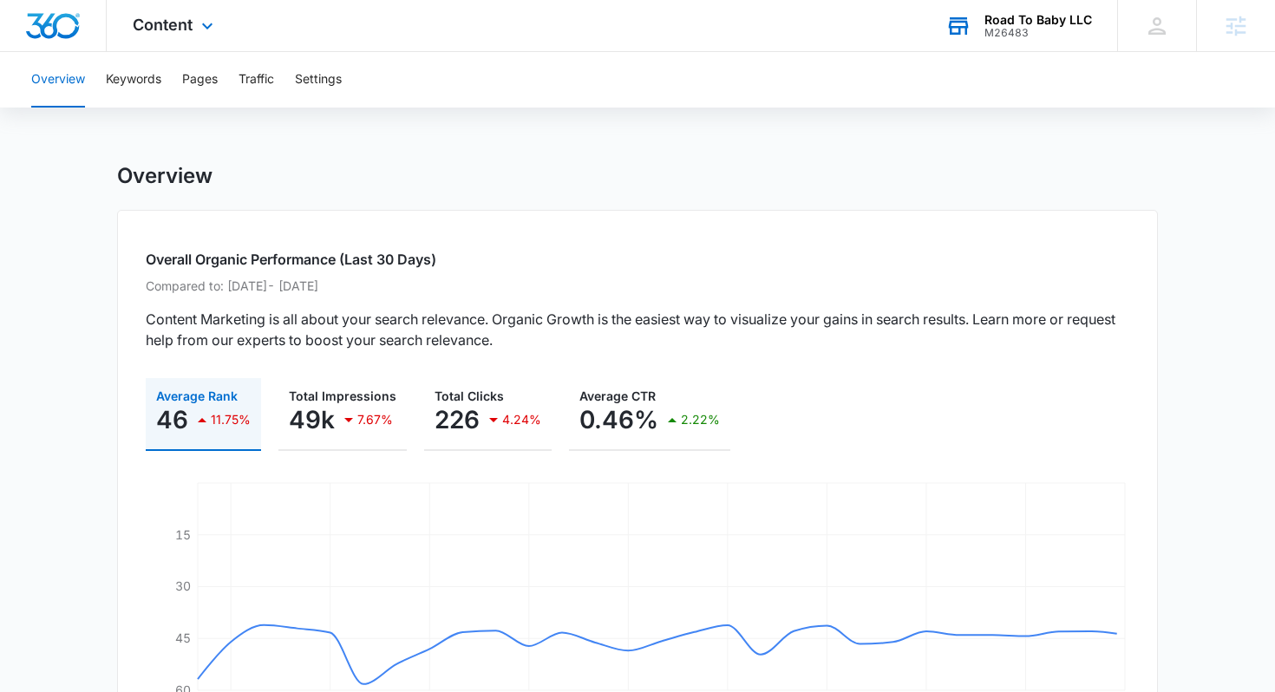
click at [179, 49] on div "Content Apps Reputation Websites Forms CRM Email Social Shop Payments POS Conte…" at bounding box center [175, 25] width 137 height 51
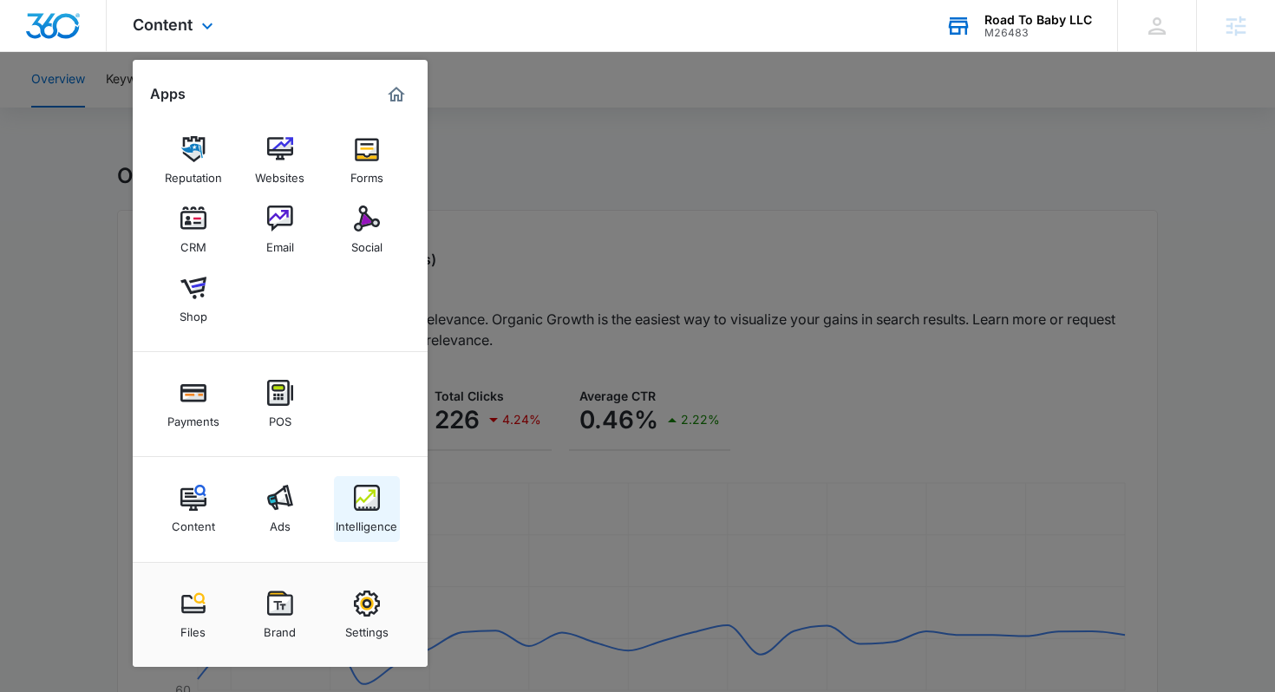
click at [346, 507] on link "Intelligence" at bounding box center [367, 509] width 66 height 66
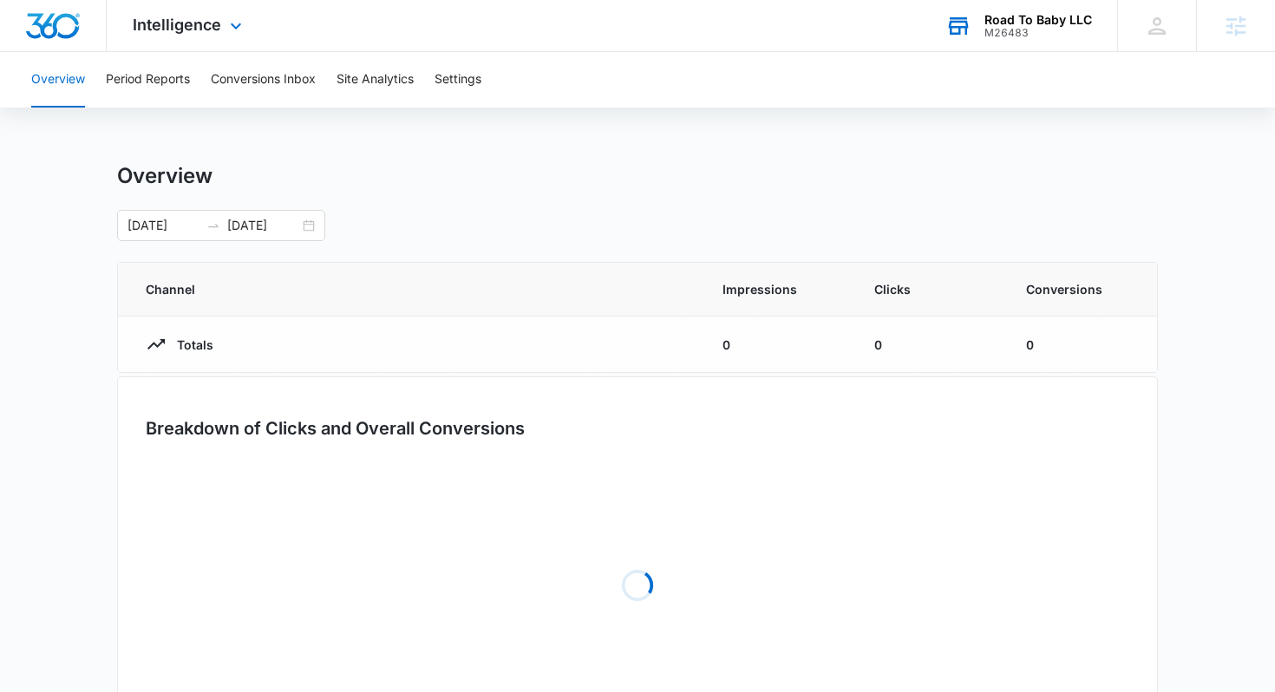
click at [285, 50] on div "Intelligence Apps Reputation Websites Forms CRM Email Social Shop Payments POS …" at bounding box center [637, 26] width 1275 height 52
click at [284, 92] on button "Conversions Inbox" at bounding box center [263, 79] width 105 height 55
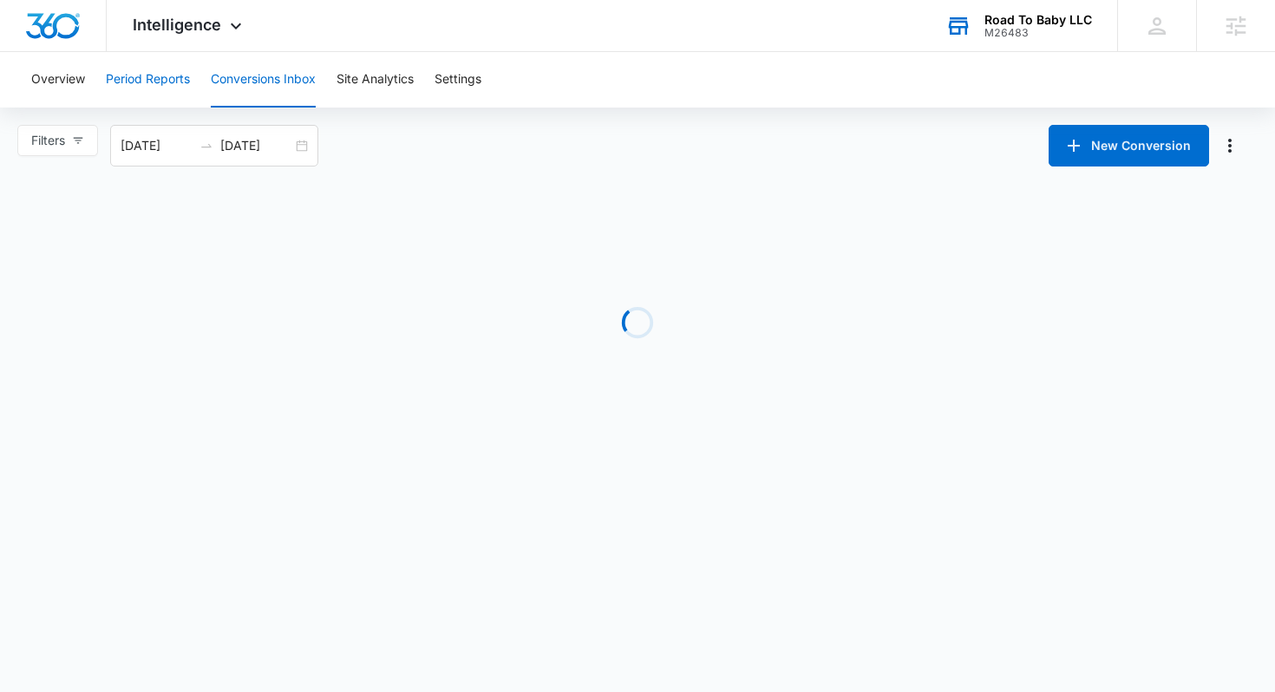
click at [186, 99] on button "Period Reports" at bounding box center [148, 79] width 84 height 55
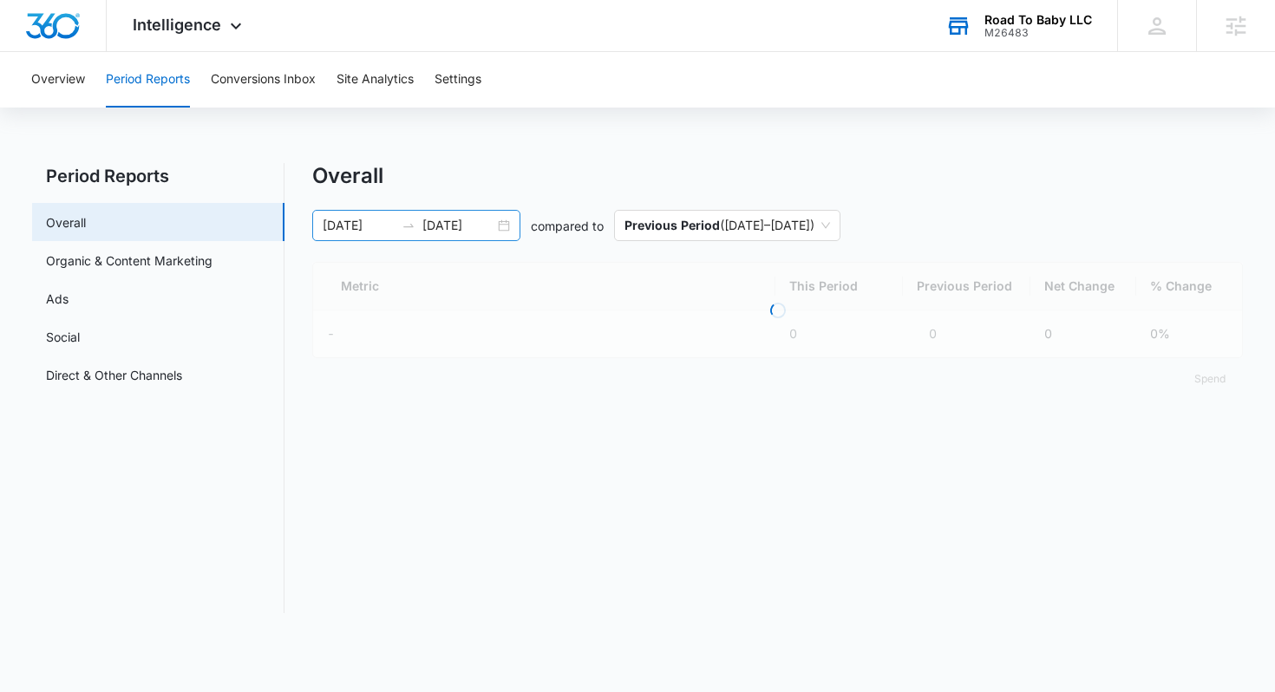
click at [400, 222] on div at bounding box center [408, 225] width 28 height 14
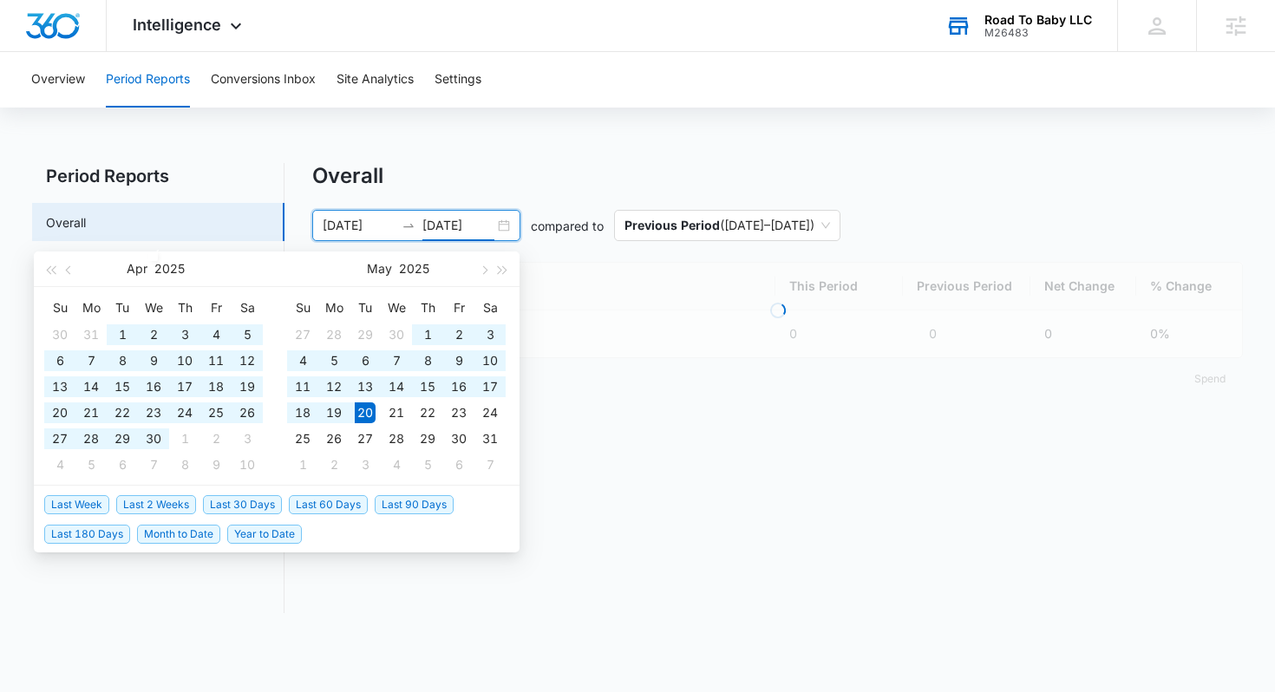
click at [551, 188] on div "Overall" at bounding box center [777, 176] width 931 height 26
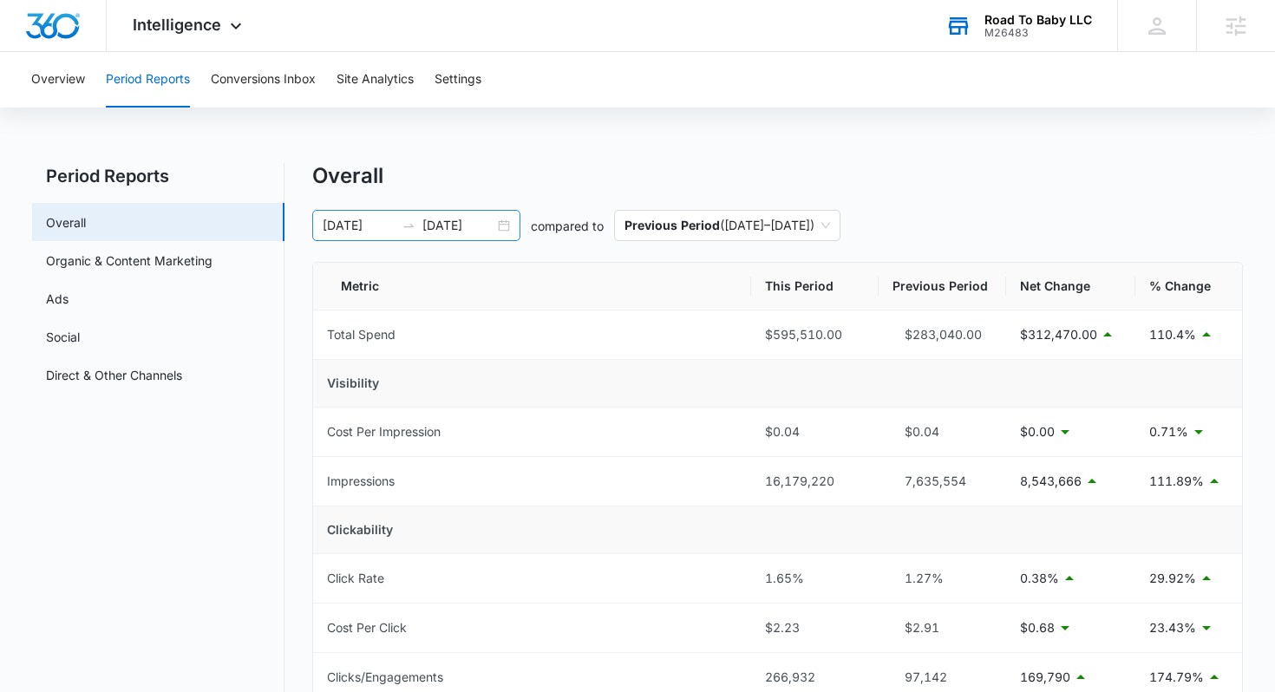
click at [391, 226] on input "02/19/2023" at bounding box center [359, 225] width 72 height 19
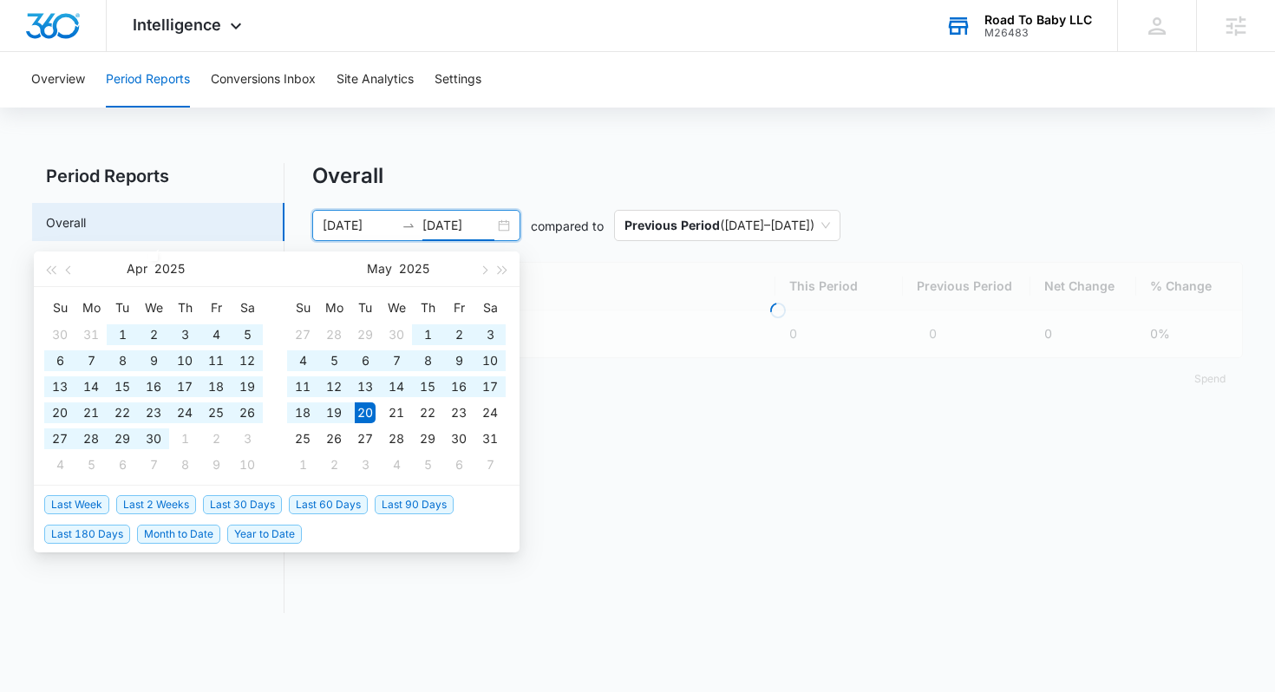
click at [504, 143] on div "Overview Period Reports Conversions Inbox Site Analytics Settings Period Report…" at bounding box center [637, 343] width 1275 height 582
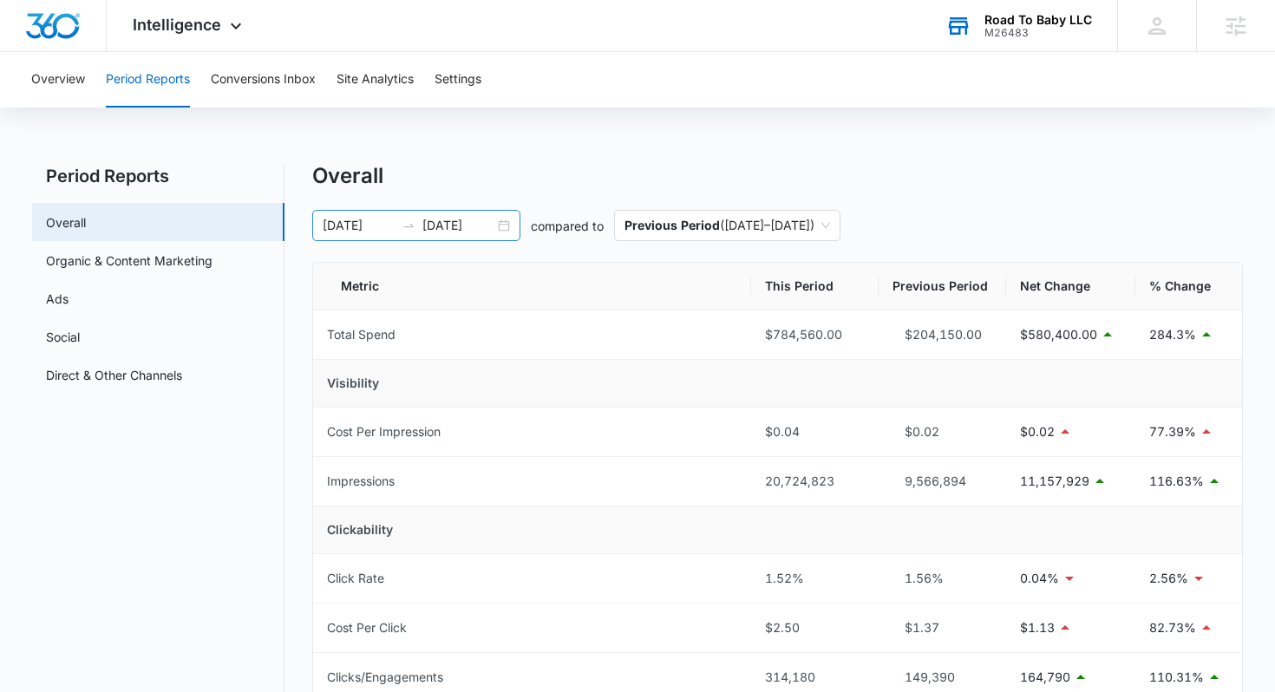
click at [388, 224] on input "02/19/2022" at bounding box center [359, 225] width 72 height 19
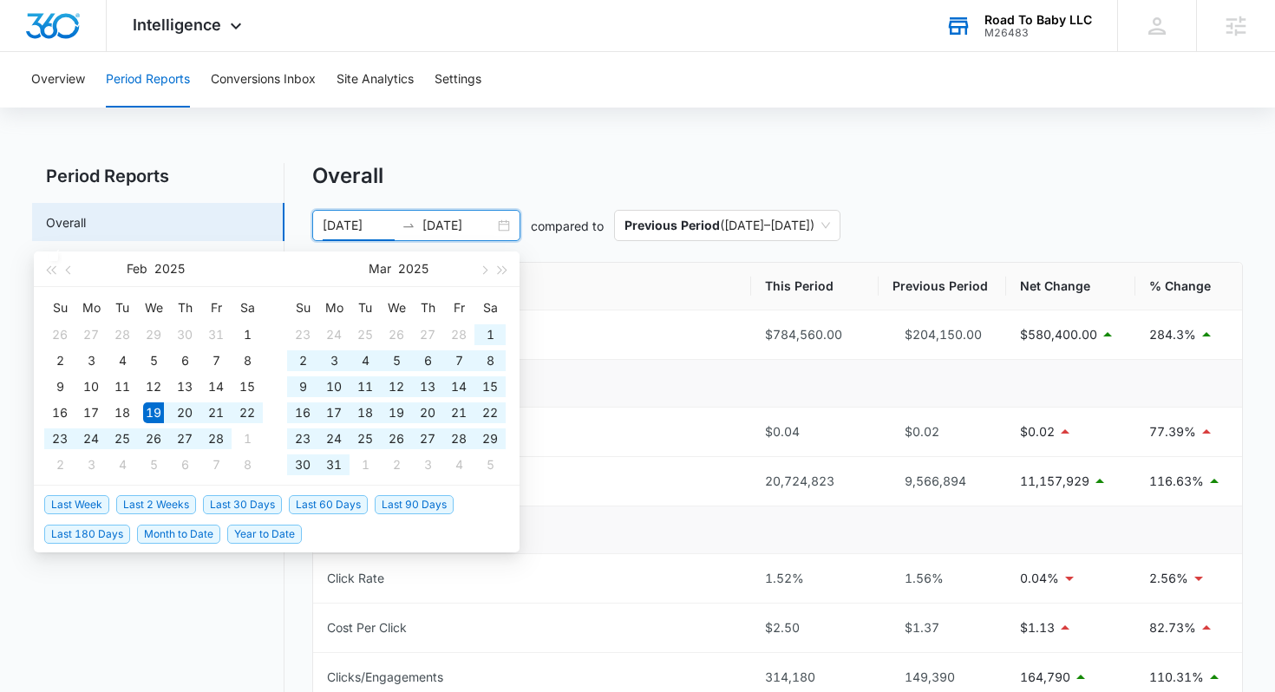
click at [329, 220] on input "02/19/2025" at bounding box center [359, 225] width 72 height 19
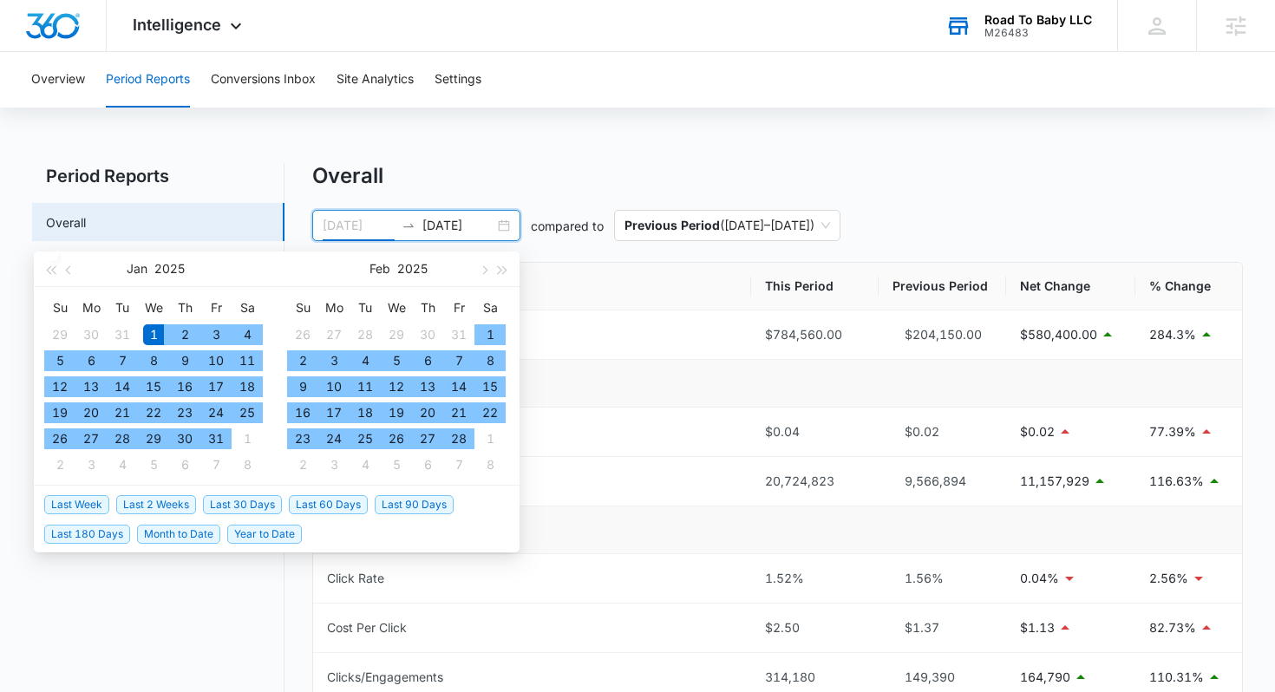
click at [153, 329] on div "1" at bounding box center [153, 334] width 21 height 21
type input "01/01/2025"
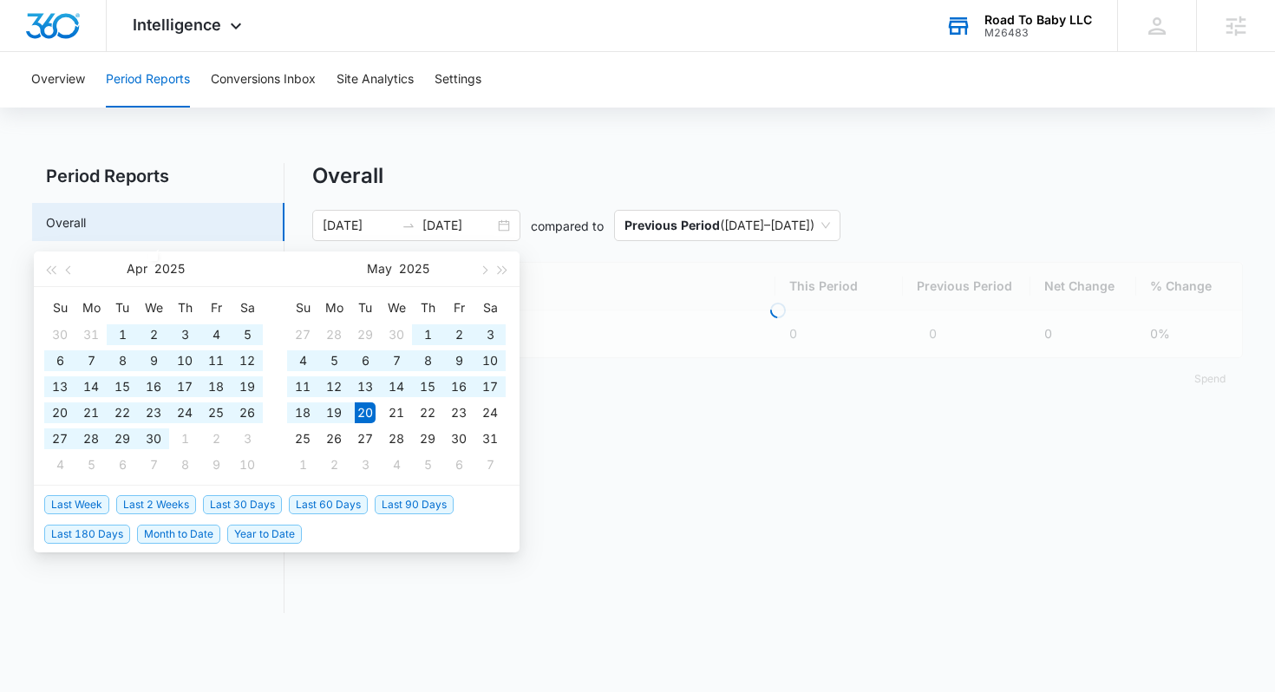
click at [806, 172] on div "Overall" at bounding box center [777, 176] width 931 height 26
click at [806, 190] on div "Overall 01/01/2025 05/20/2025 compared to Previous Period ( 08/14/2024 – 12/31/…" at bounding box center [777, 281] width 931 height 237
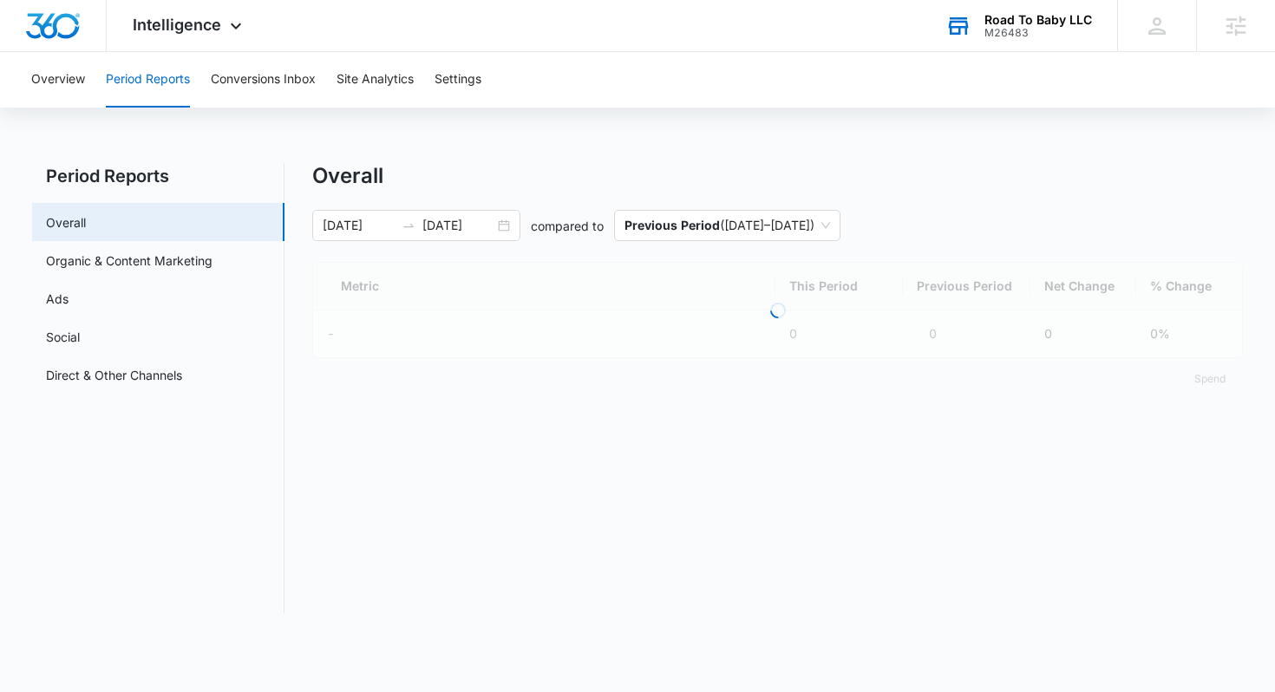
click at [805, 205] on div "Overall 01/01/2025 05/20/2025 compared to Previous Period ( 08/14/2024 – 12/31/…" at bounding box center [777, 281] width 931 height 237
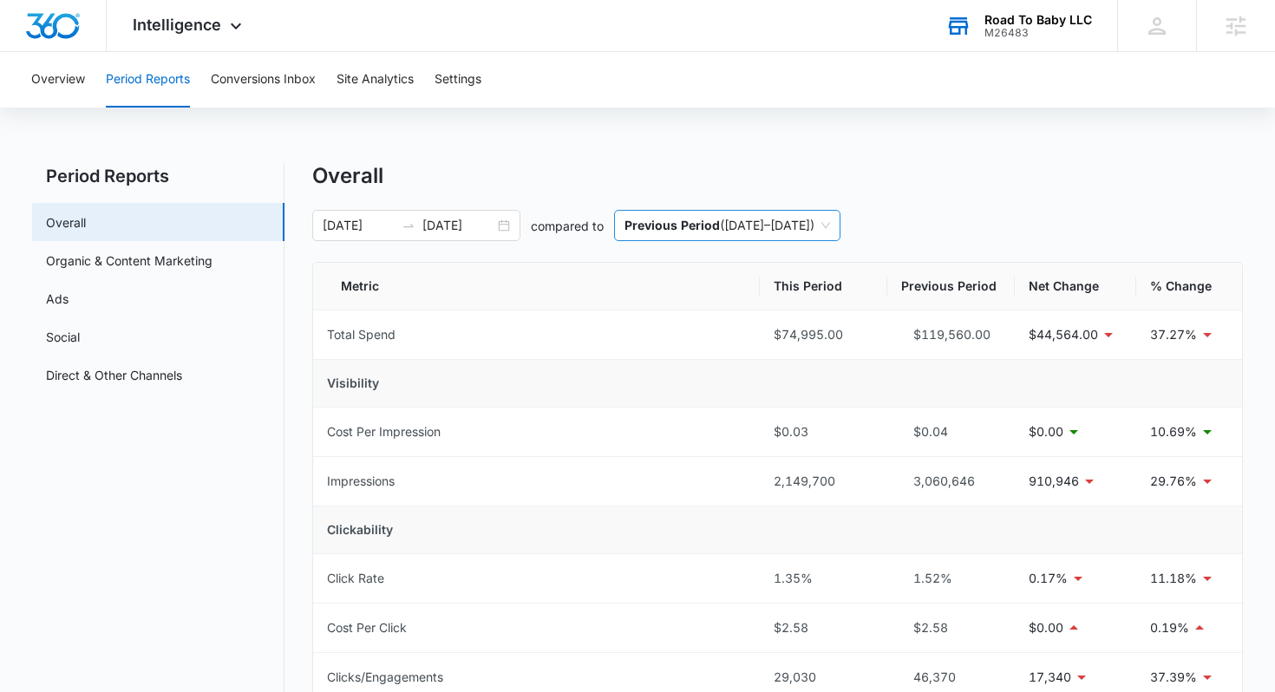
click at [803, 226] on span "Previous Period ( 08/14/2024 – 12/31/2024 )" at bounding box center [726, 225] width 205 height 29
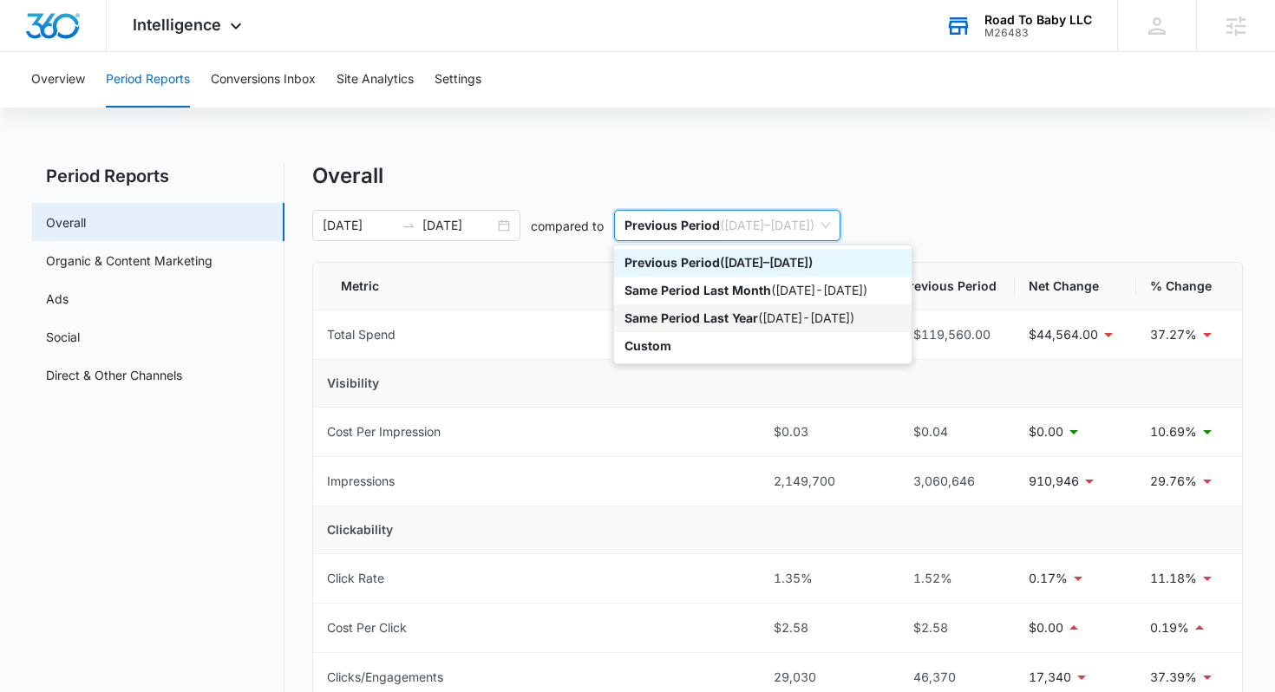
click at [770, 316] on div "Same Period Last Year ( 01/01/2024 - 05/20/2024 )" at bounding box center [762, 318] width 277 height 19
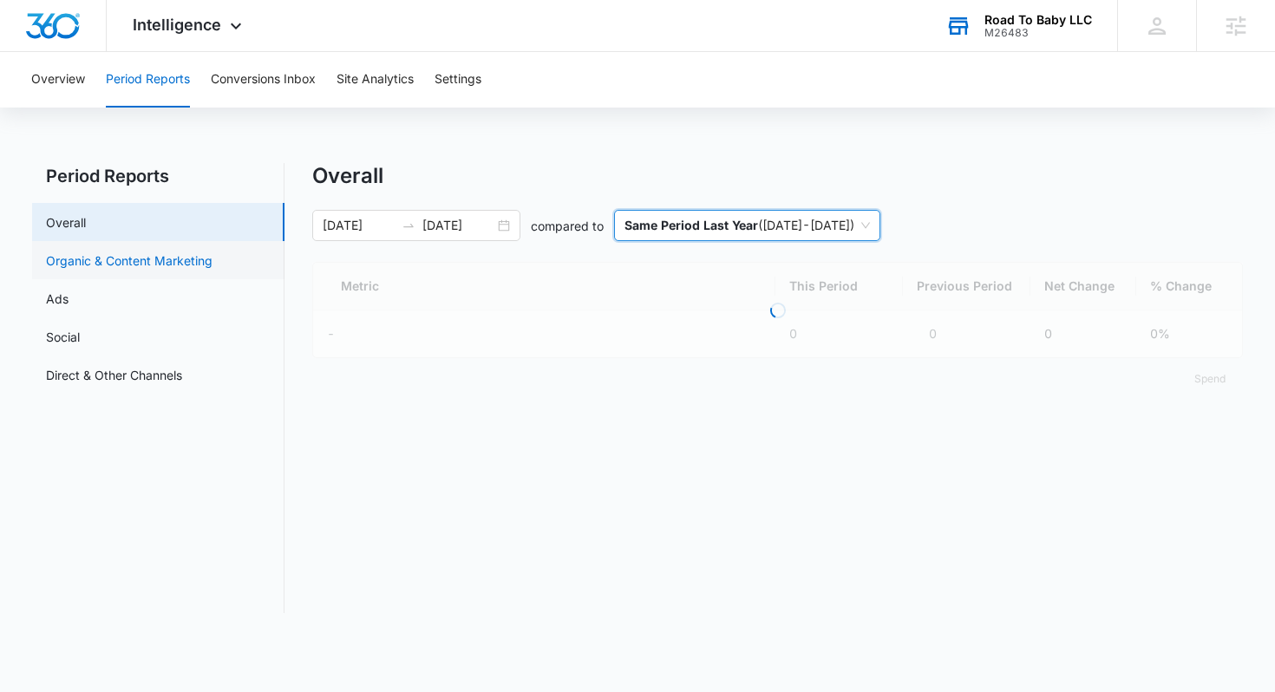
click at [80, 255] on link "Organic & Content Marketing" at bounding box center [129, 260] width 166 height 18
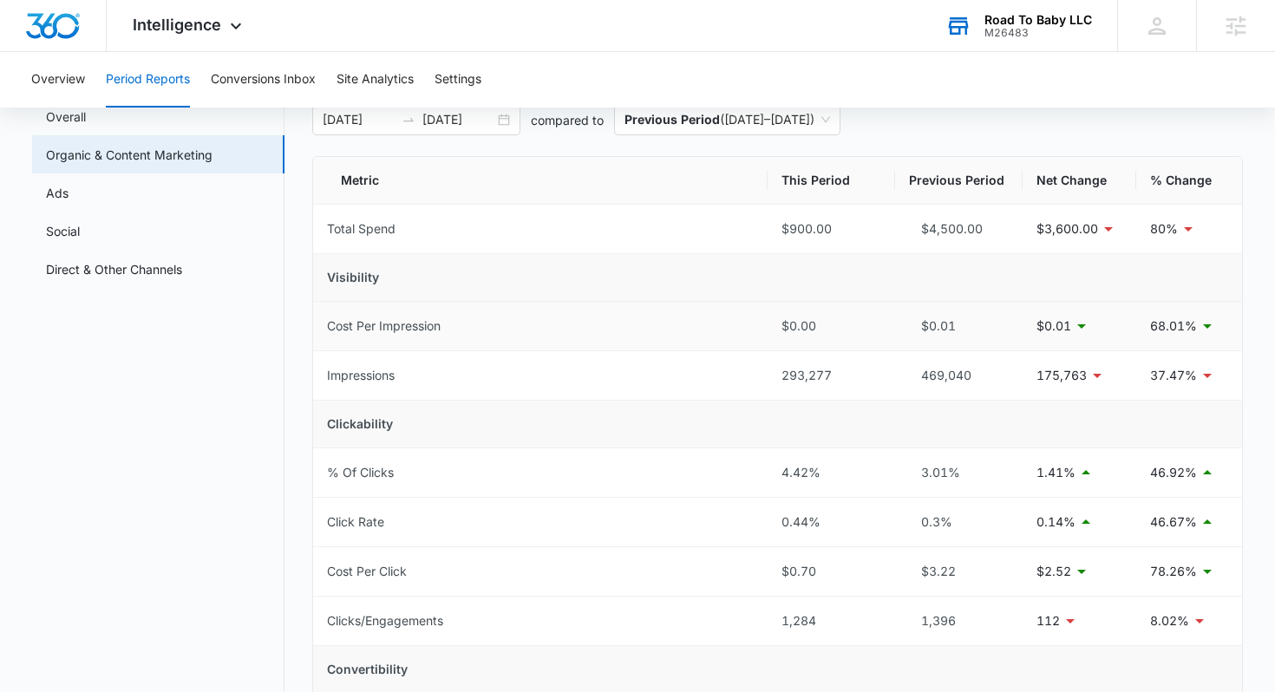
scroll to position [88, 0]
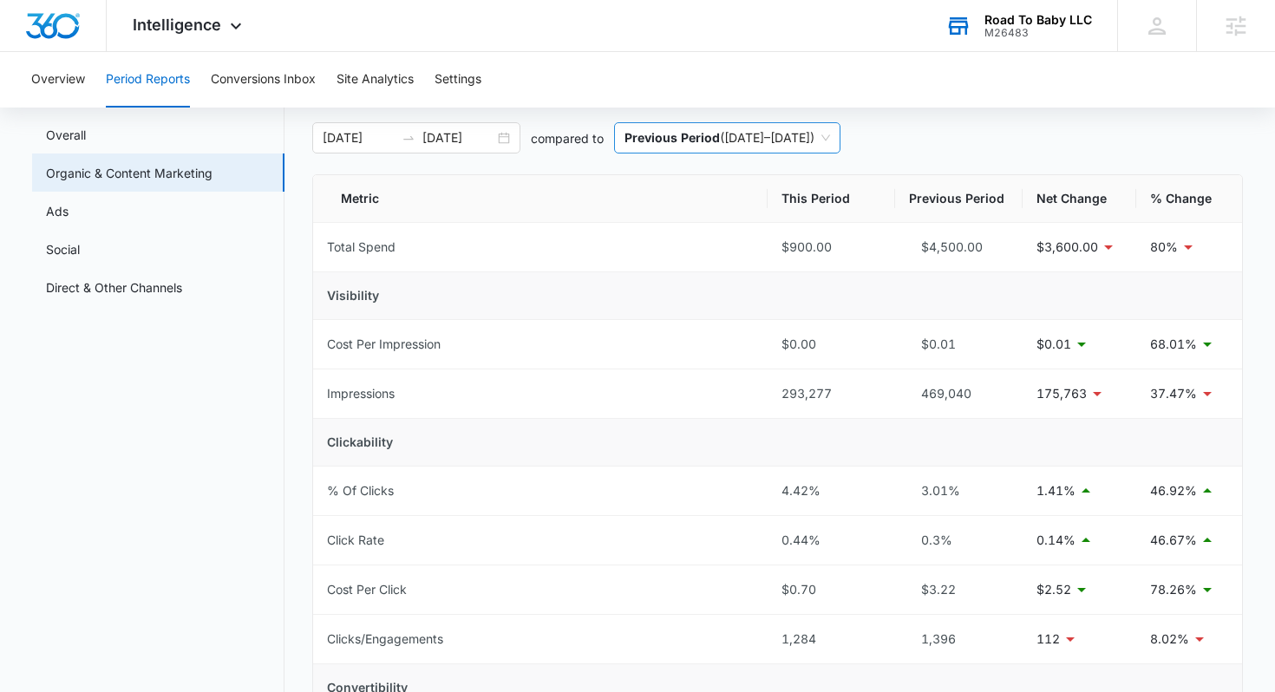
click at [764, 133] on span "Previous Period ( 08/14/2024 – 12/31/2024 )" at bounding box center [726, 137] width 205 height 29
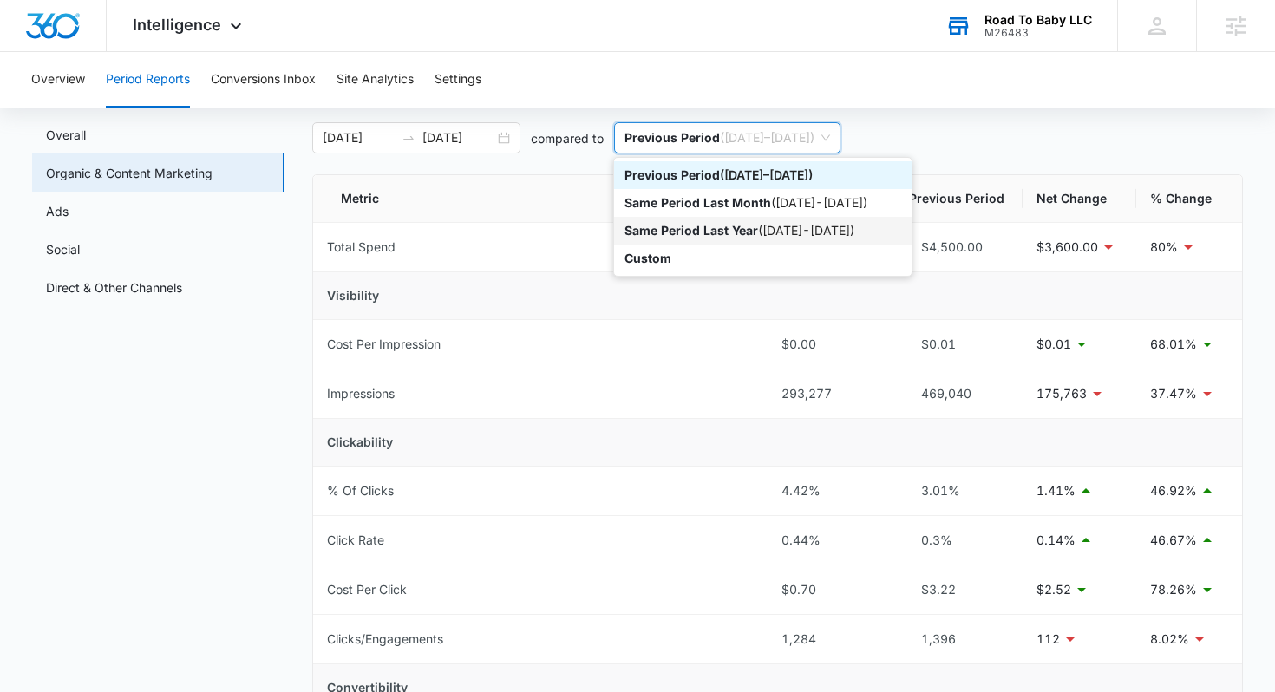
click at [786, 234] on div "Same Period Last Year ( 01/01/2024 - 05/20/2024 )" at bounding box center [762, 230] width 277 height 19
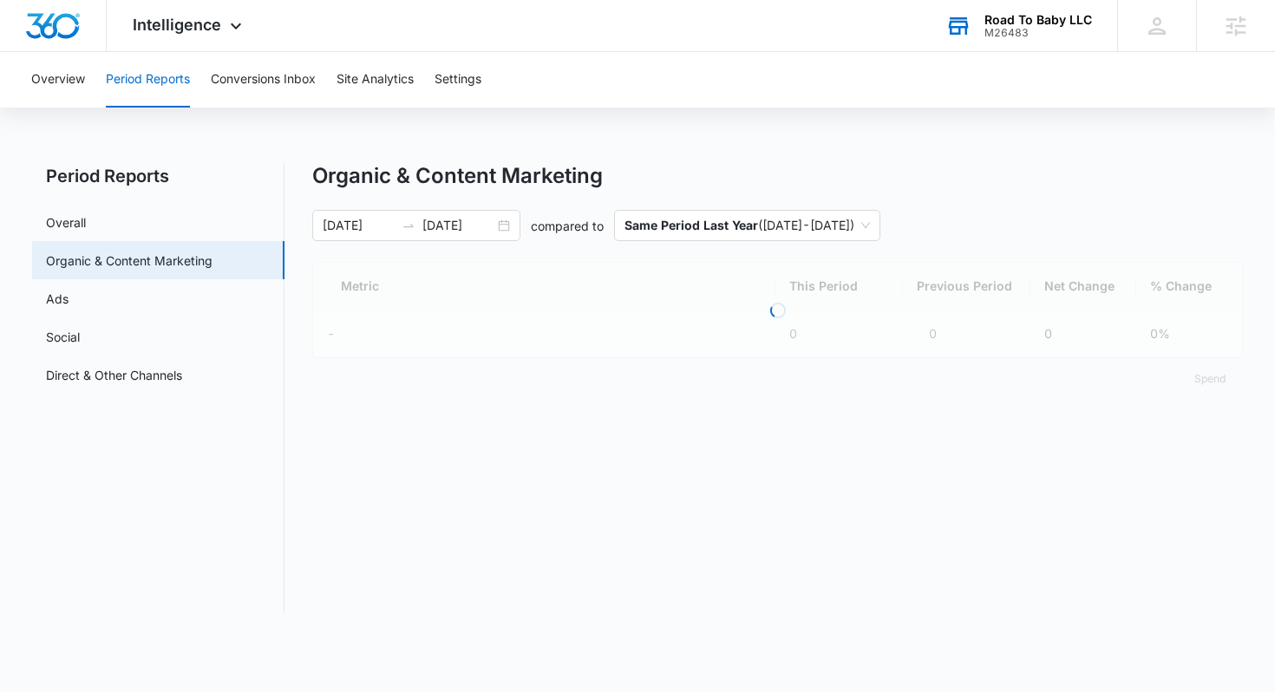
click at [1055, 179] on div "Organic & Content Marketing" at bounding box center [777, 176] width 931 height 26
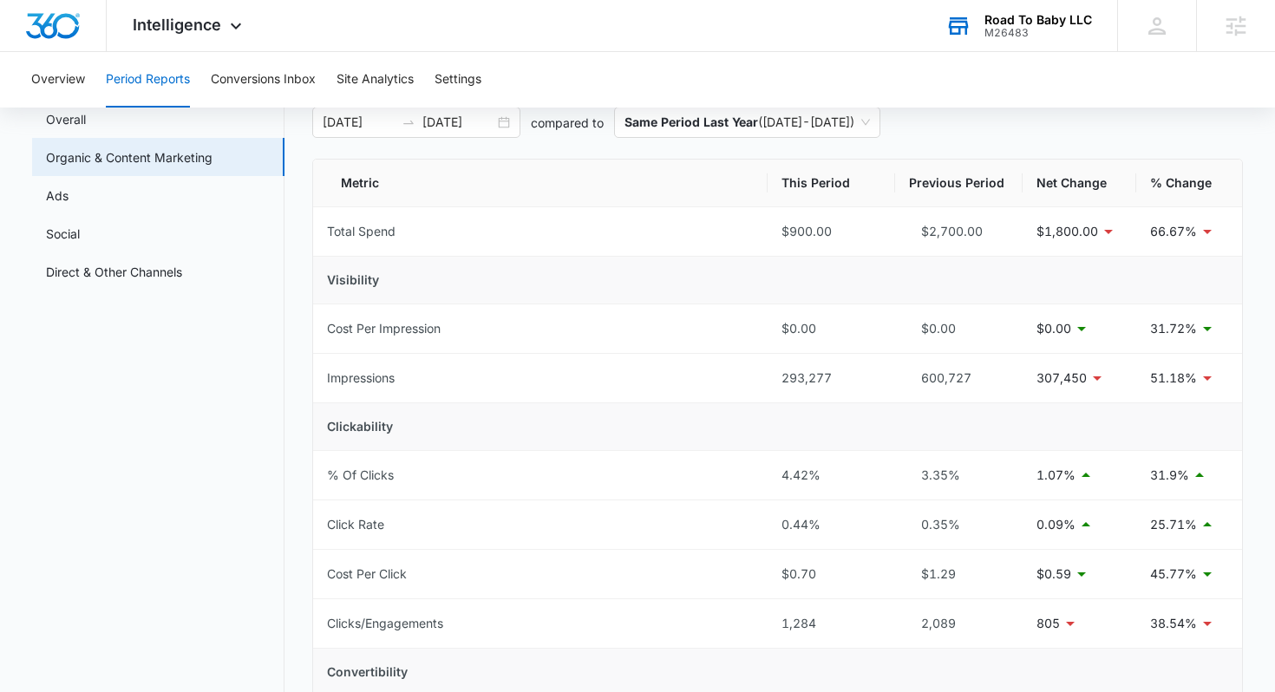
scroll to position [98, 0]
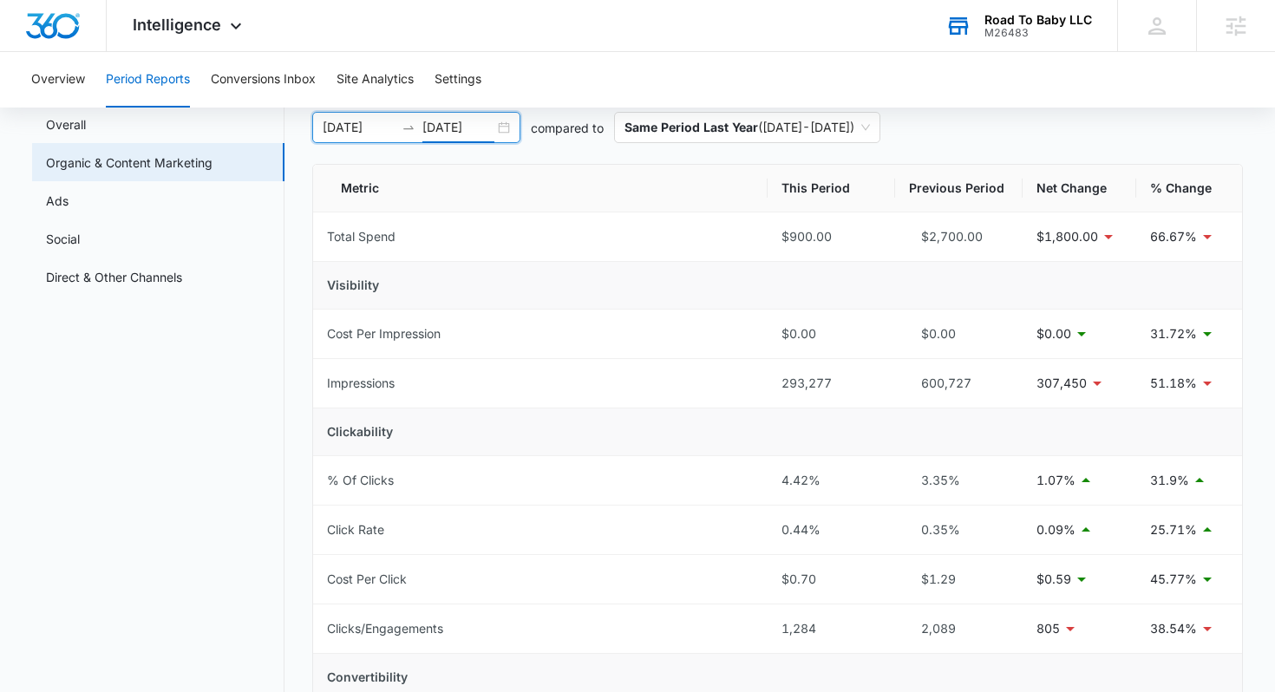
click at [478, 125] on input "05/20/2025" at bounding box center [458, 127] width 72 height 19
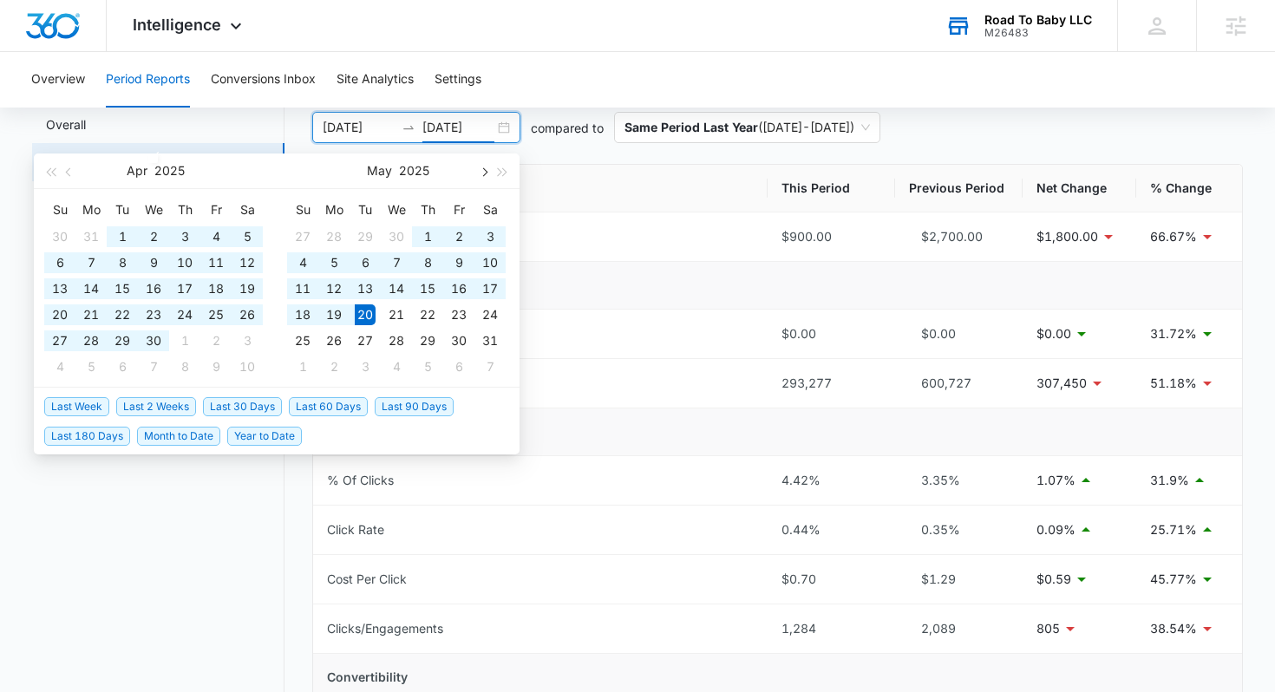
click at [476, 179] on button "button" at bounding box center [482, 170] width 19 height 35
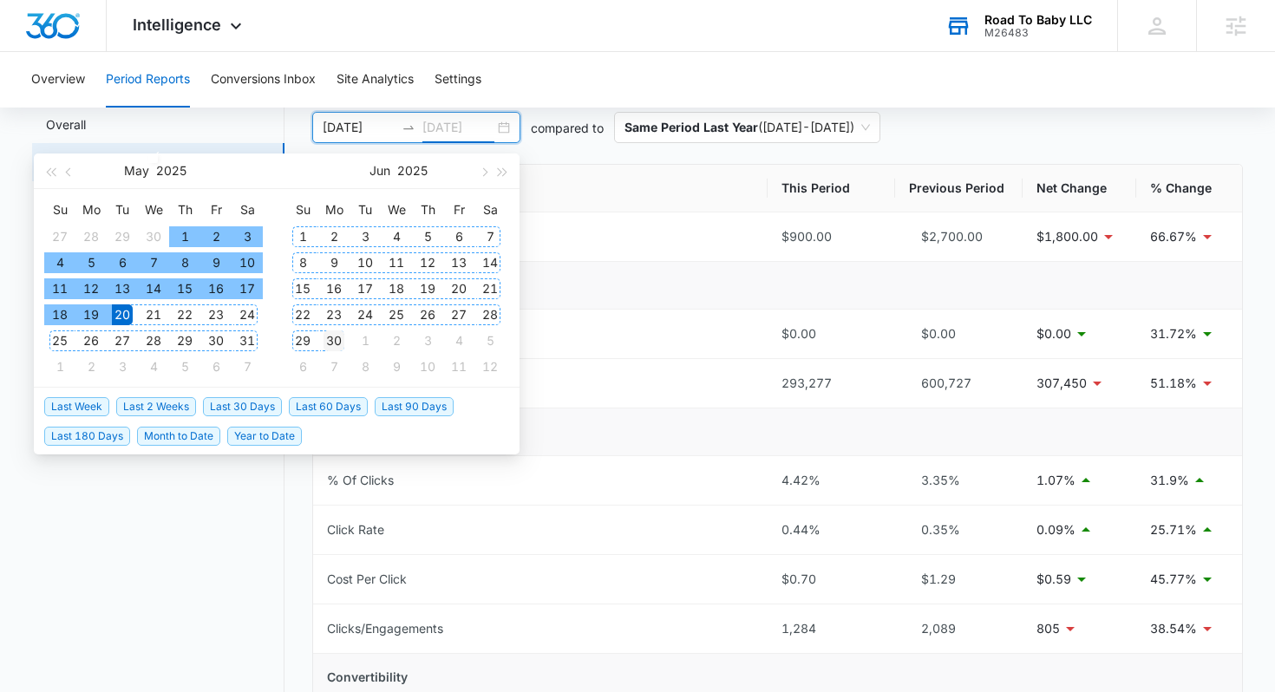
type input "06/30/2025"
click at [327, 338] on div "30" at bounding box center [333, 340] width 21 height 21
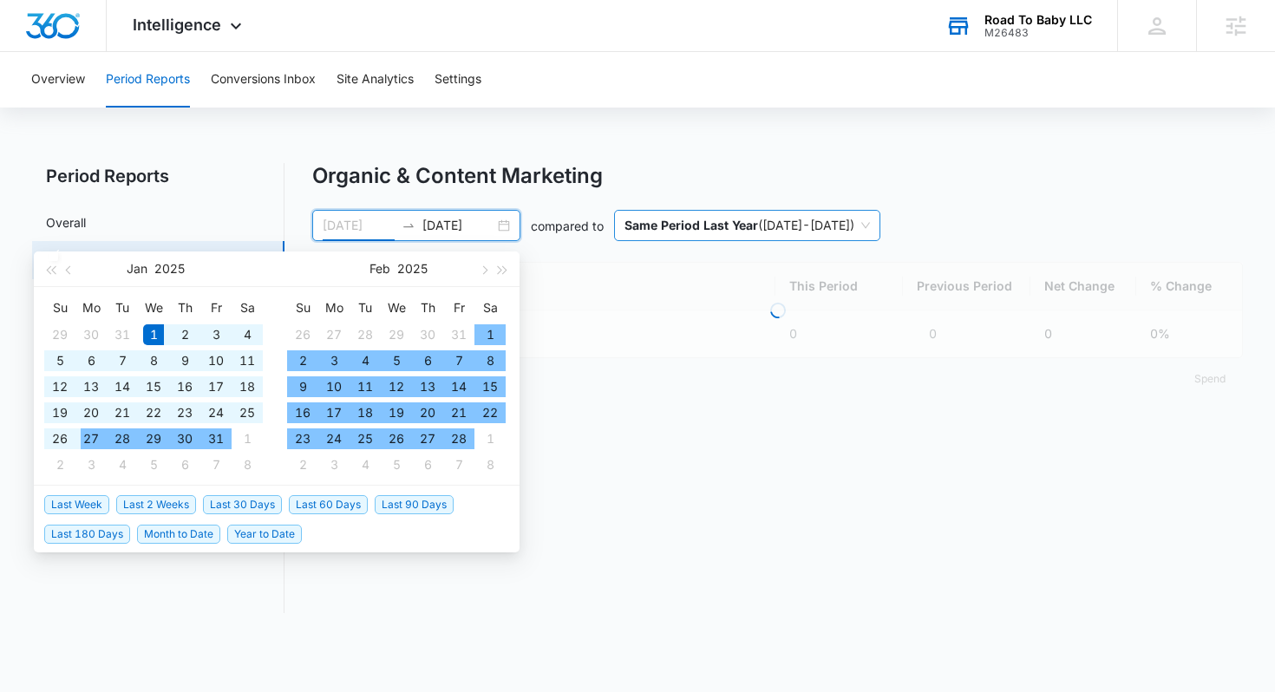
type input "01/01/2025"
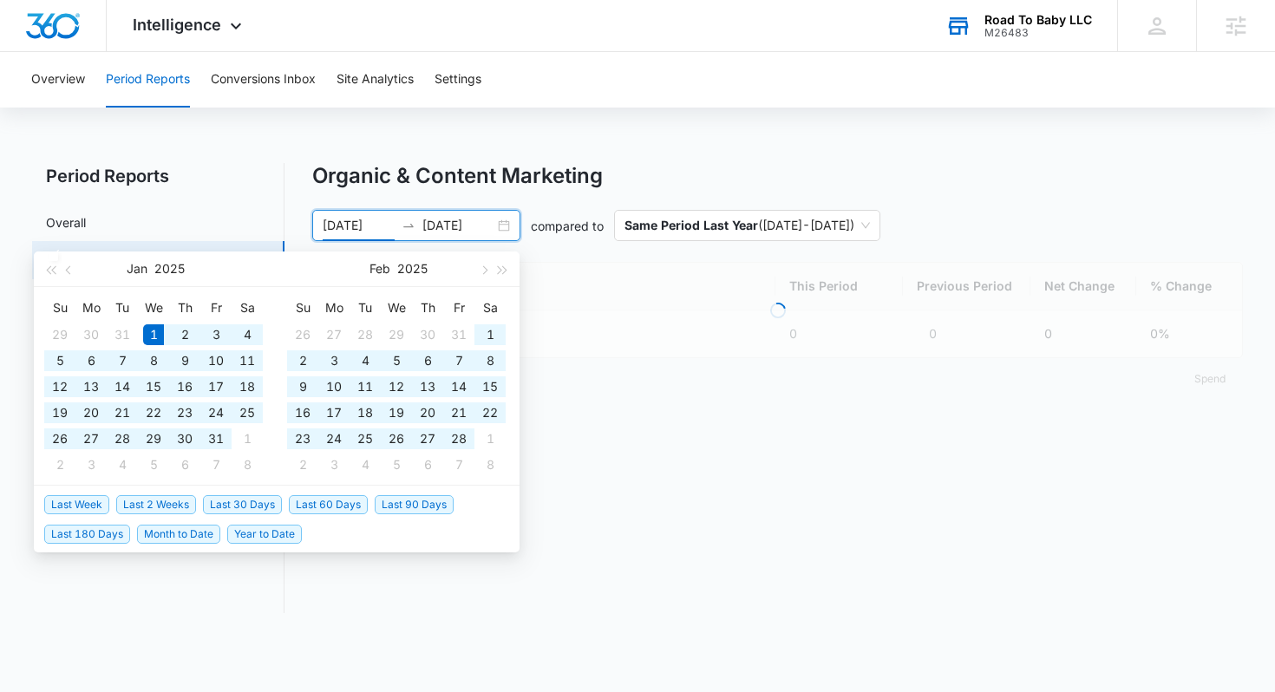
click at [1006, 177] on div "Organic & Content Marketing" at bounding box center [777, 176] width 931 height 26
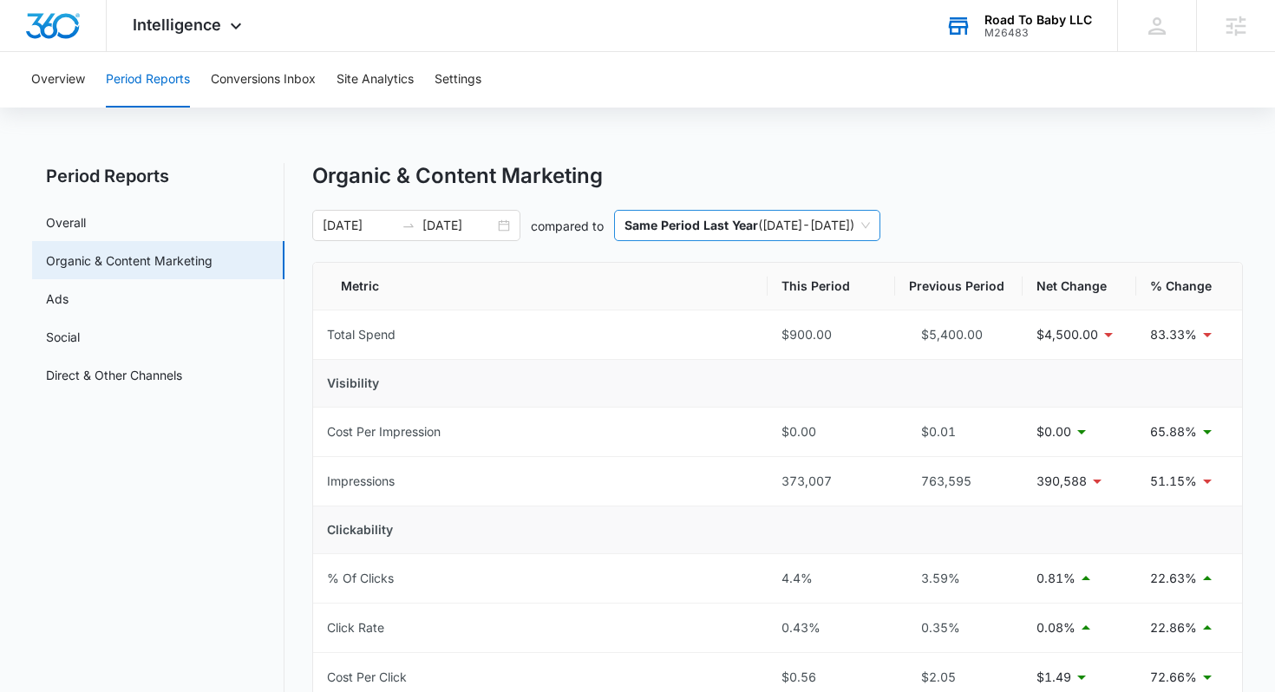
click at [870, 235] on span "Same Period Last Year ( 01/01/2024 - 05/20/2024 )" at bounding box center [746, 225] width 245 height 29
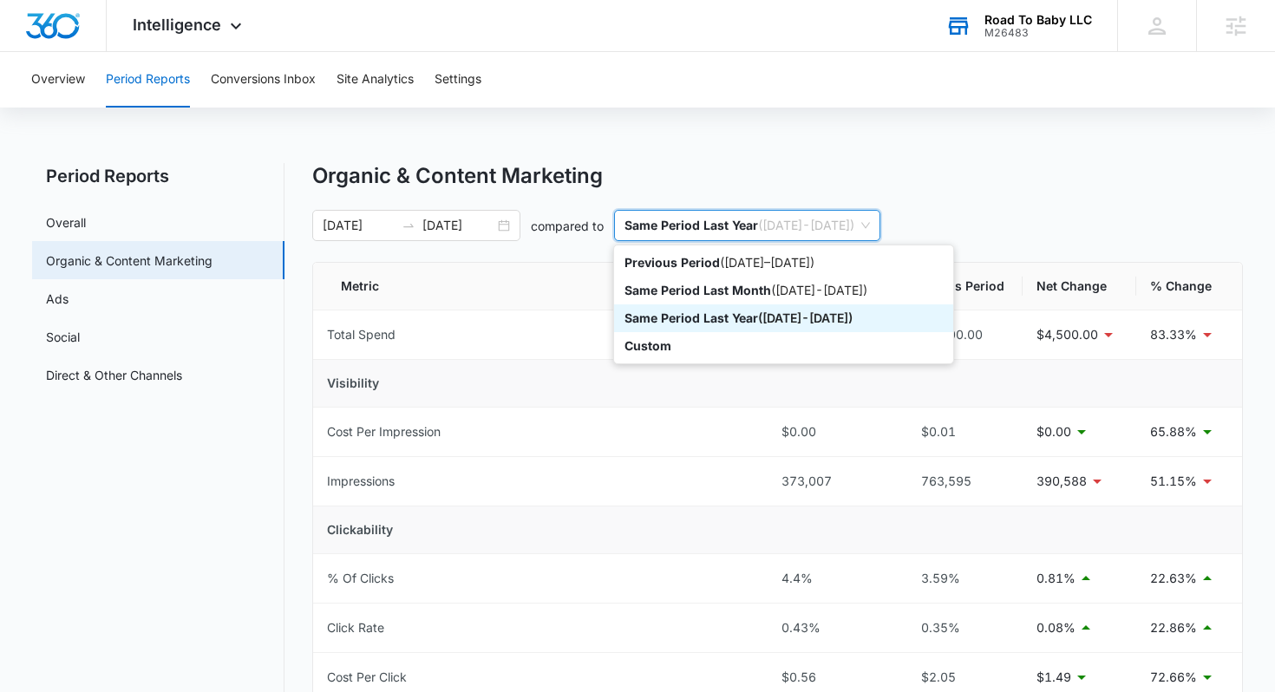
click at [839, 318] on div "Same Period Last Year ( 01/01/2024 - 06/30/2024 )" at bounding box center [783, 318] width 318 height 19
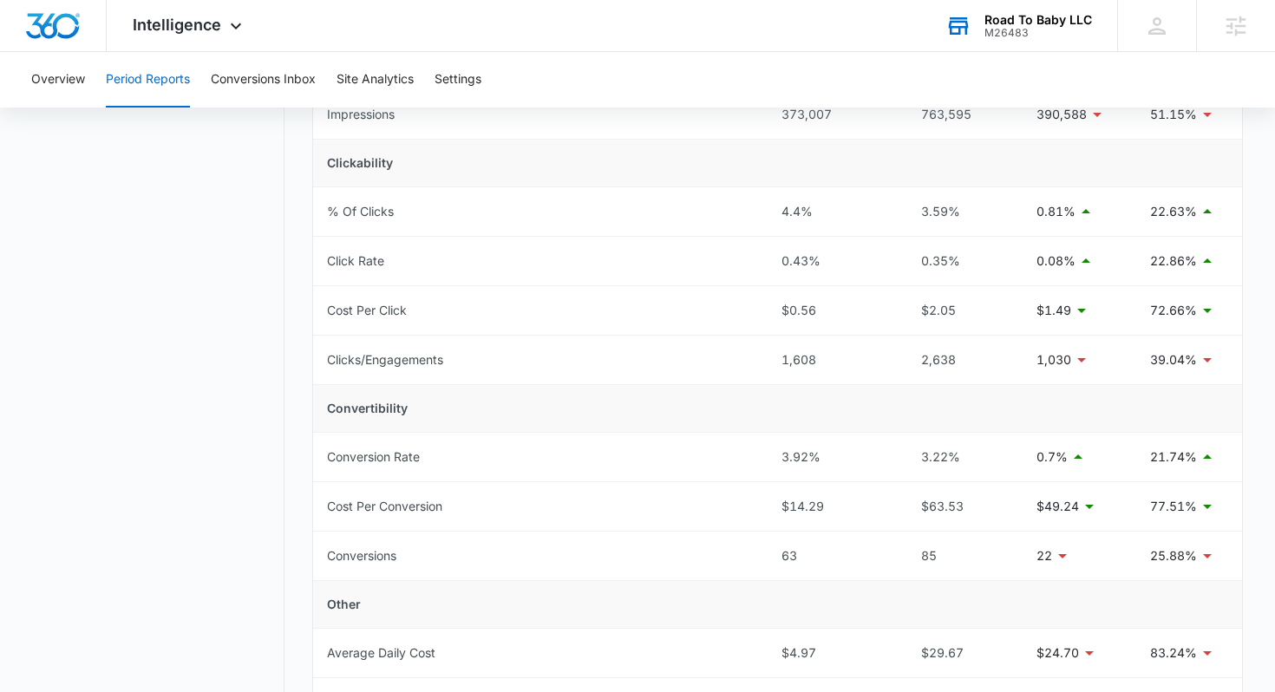
scroll to position [368, 0]
click at [226, 30] on icon at bounding box center [235, 30] width 21 height 21
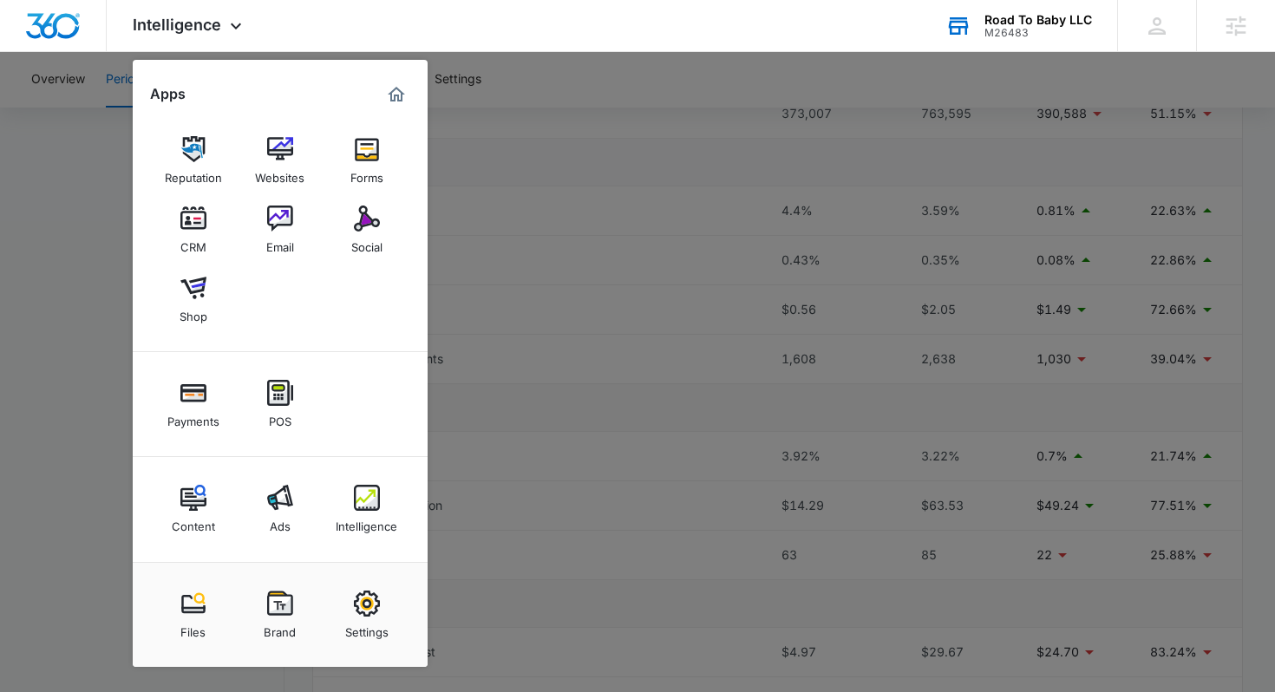
click at [696, 193] on div at bounding box center [637, 346] width 1275 height 692
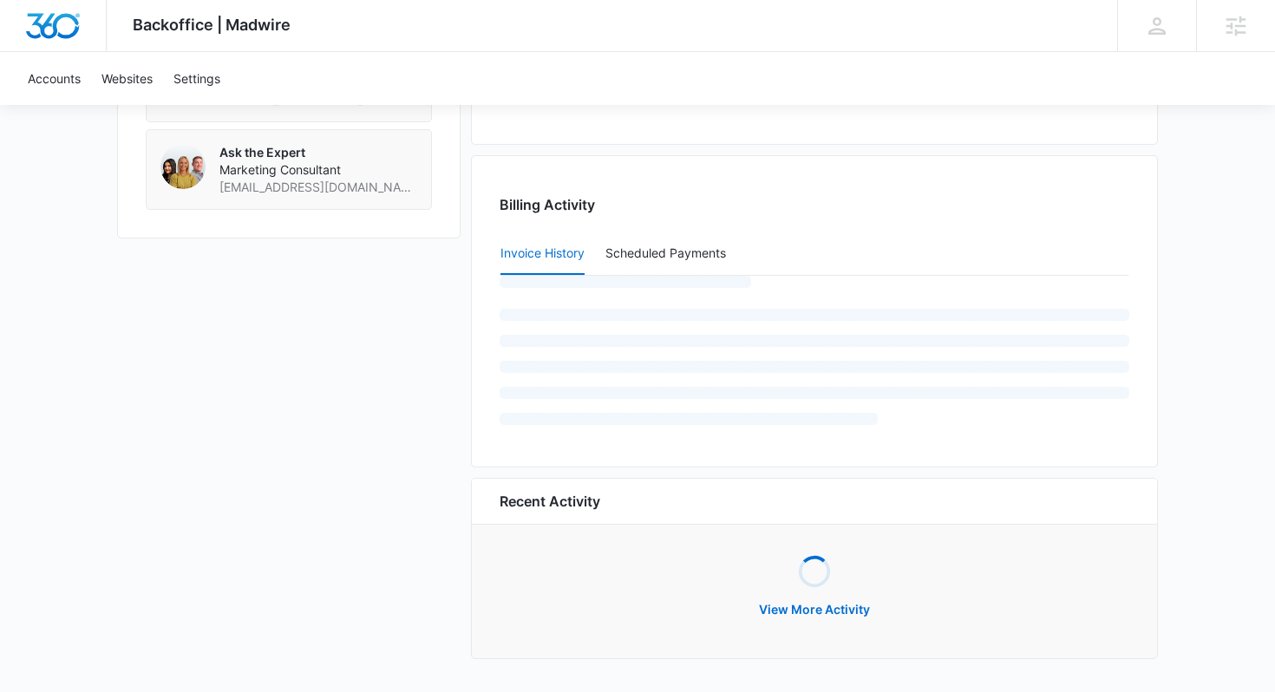
scroll to position [1532, 0]
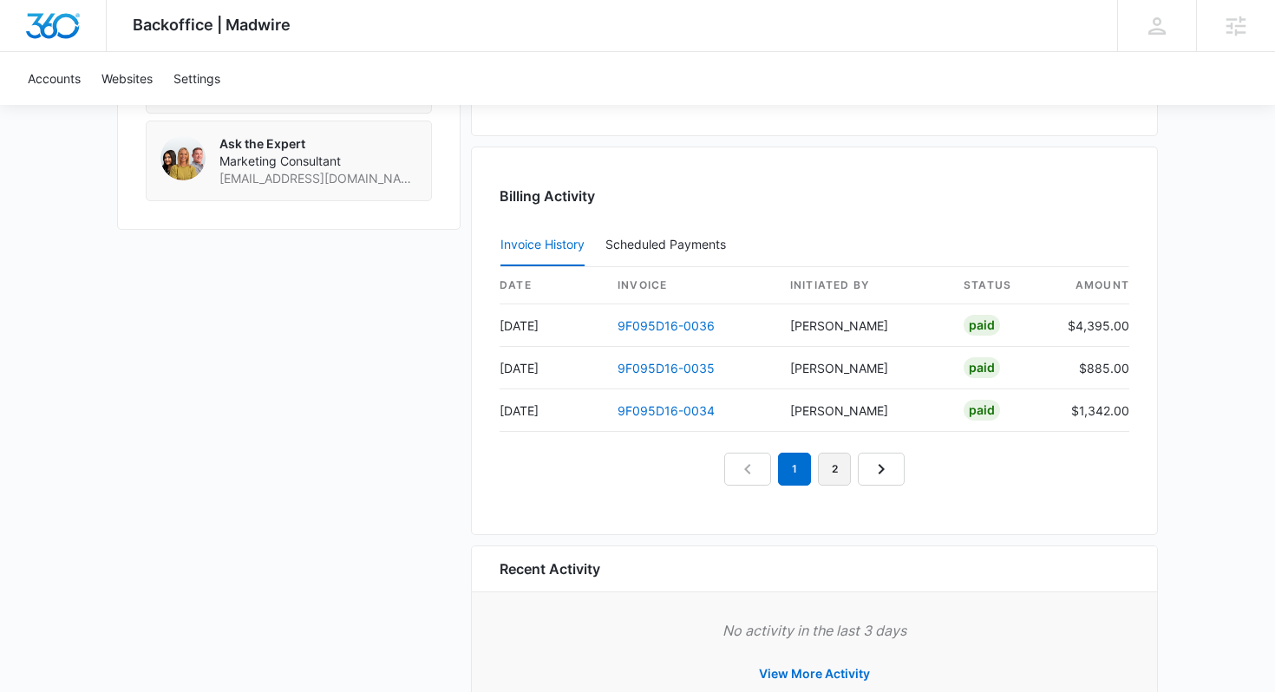
click at [821, 463] on link "2" at bounding box center [834, 469] width 33 height 33
click at [860, 459] on link "3" at bounding box center [854, 469] width 33 height 33
click at [860, 459] on link "4" at bounding box center [873, 469] width 33 height 33
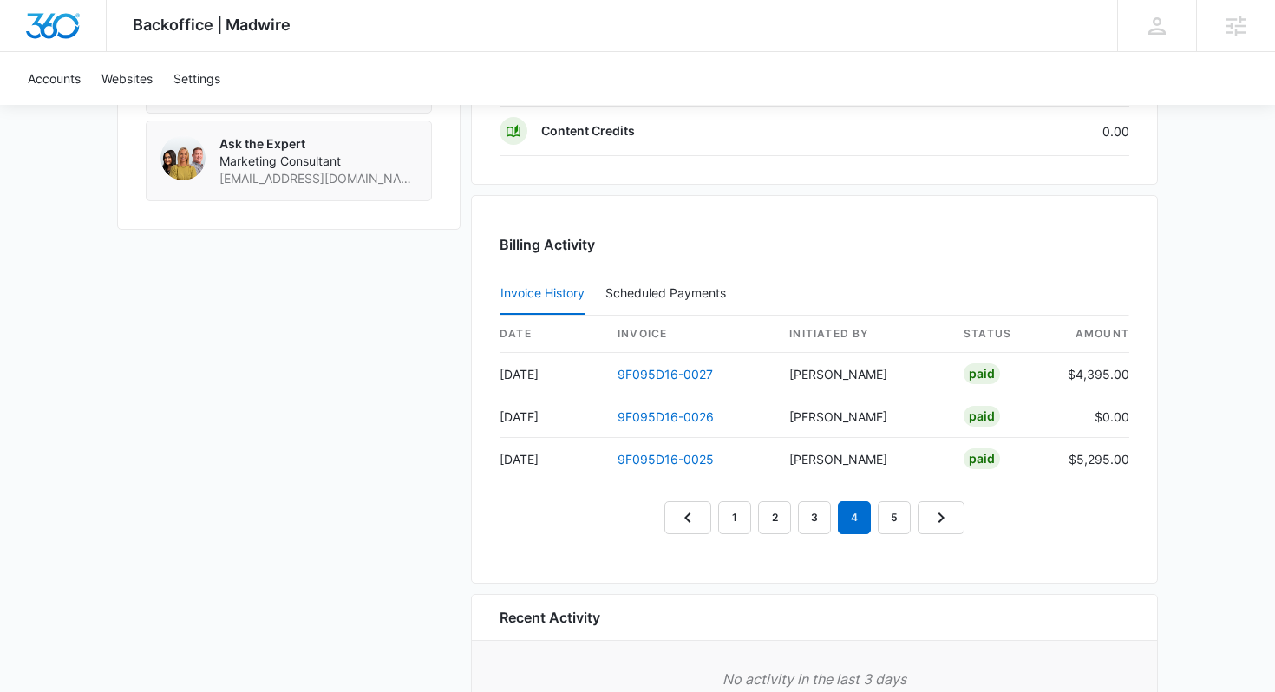
click at [878, 501] on nav "1 2 3 4 5" at bounding box center [814, 517] width 300 height 33
click at [894, 515] on link "5" at bounding box center [893, 517] width 33 height 33
click at [694, 368] on link "9F095D16-0024" at bounding box center [665, 374] width 96 height 15
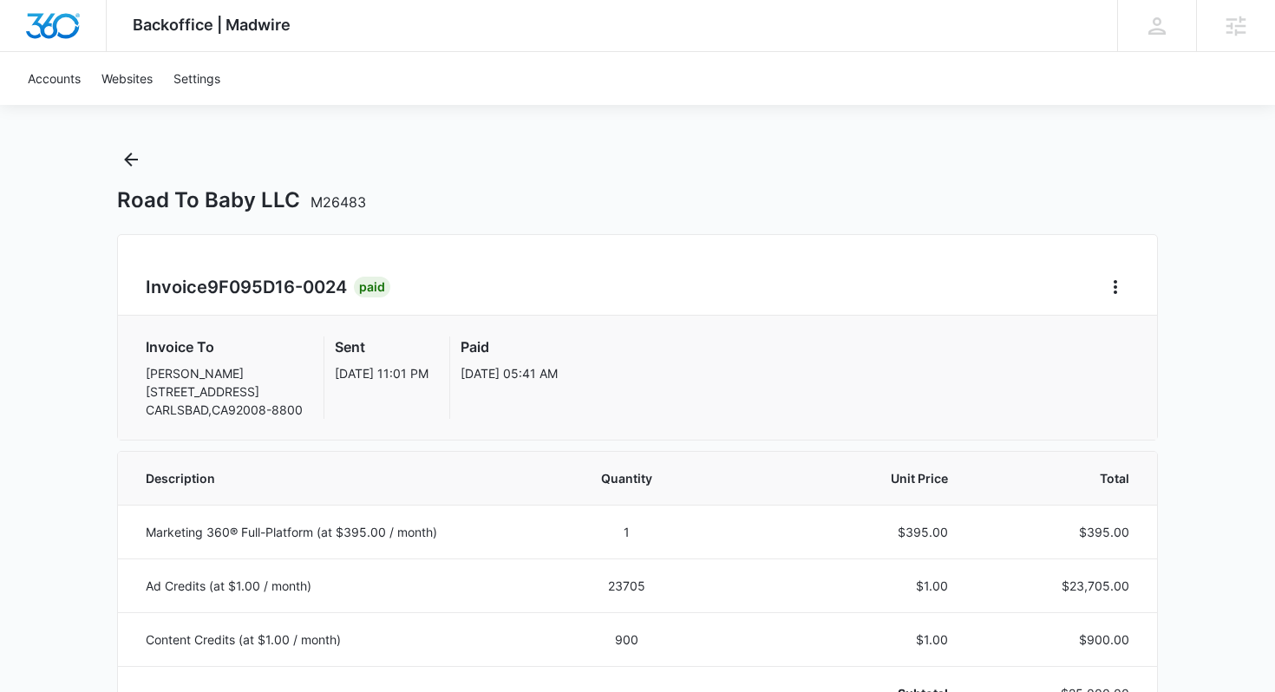
scroll to position [18, 0]
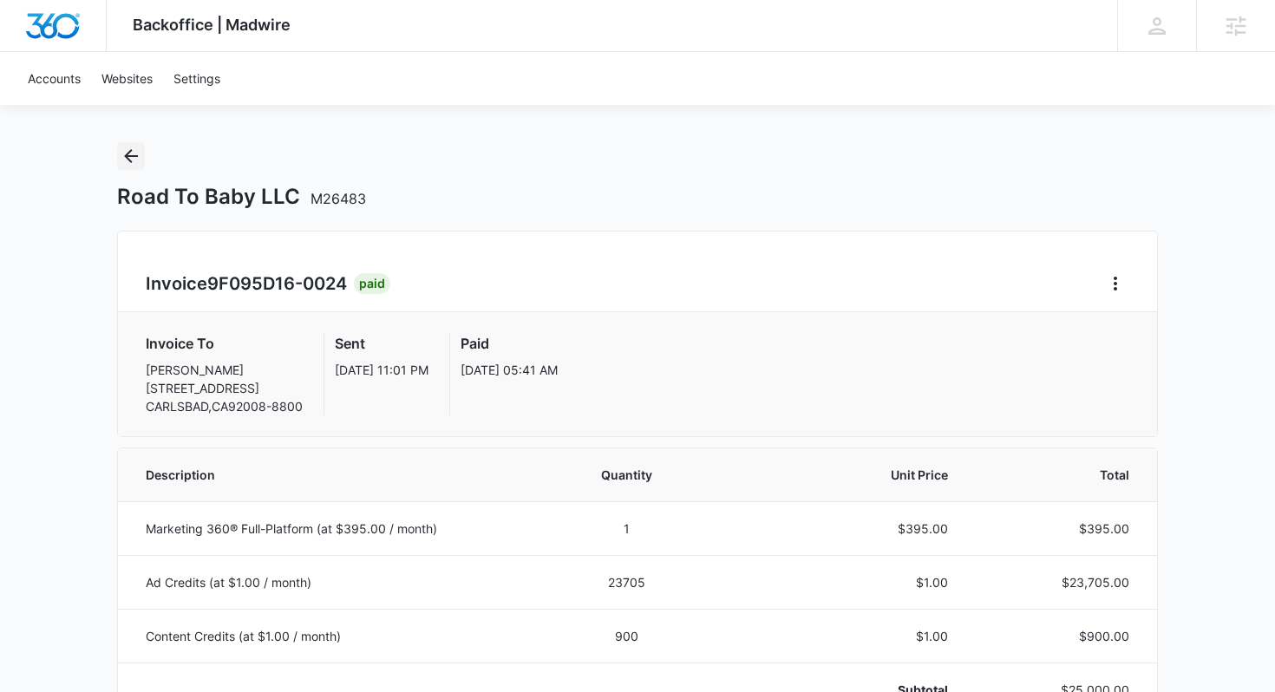
click at [135, 150] on icon "Back" at bounding box center [131, 156] width 21 height 21
